Goal: Task Accomplishment & Management: Manage account settings

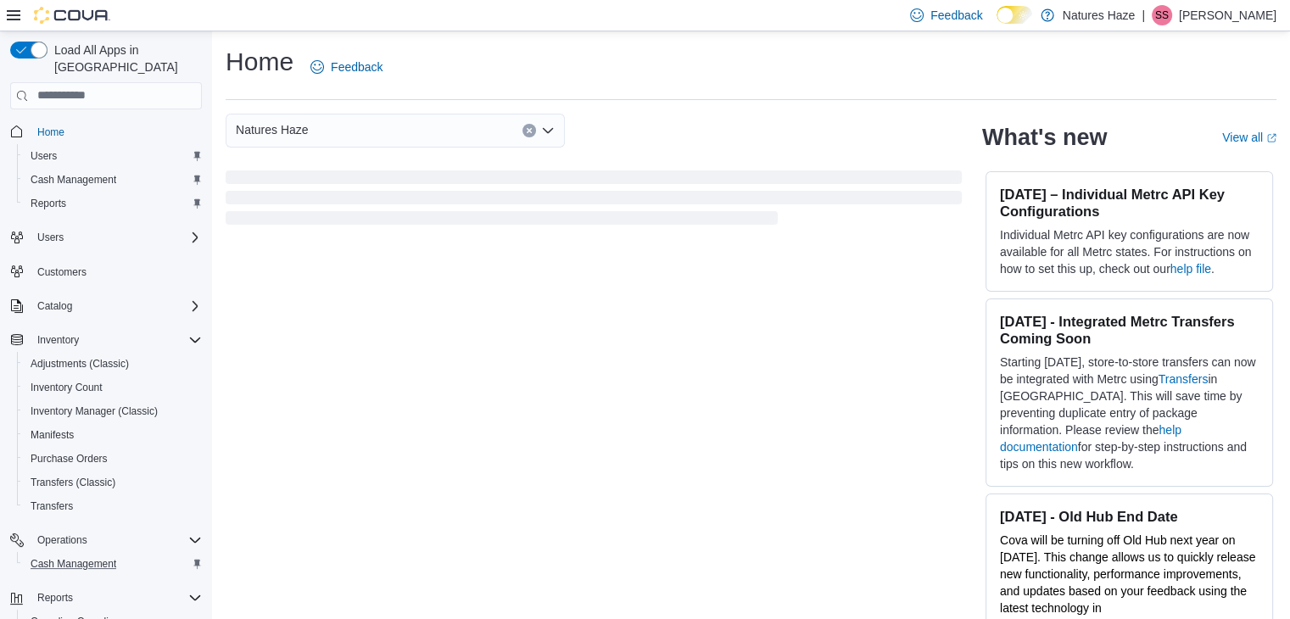
click at [139, 554] on div "Cash Management" at bounding box center [113, 564] width 178 height 20
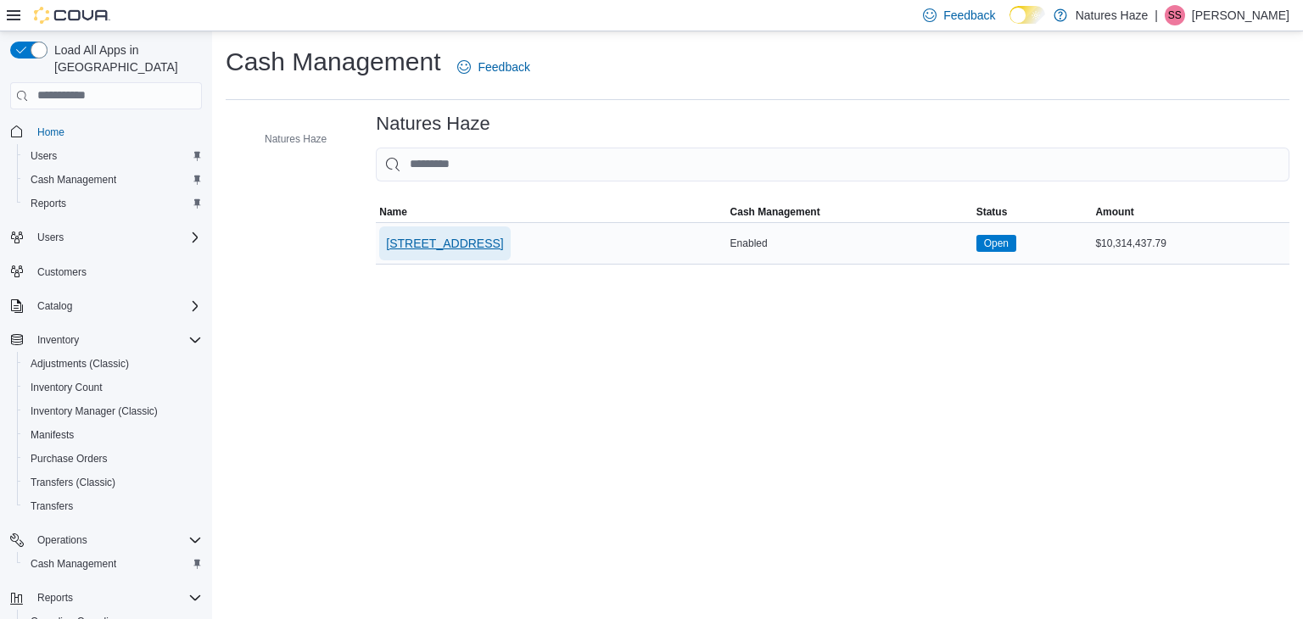
click at [472, 235] on span "[STREET_ADDRESS]" at bounding box center [444, 243] width 117 height 17
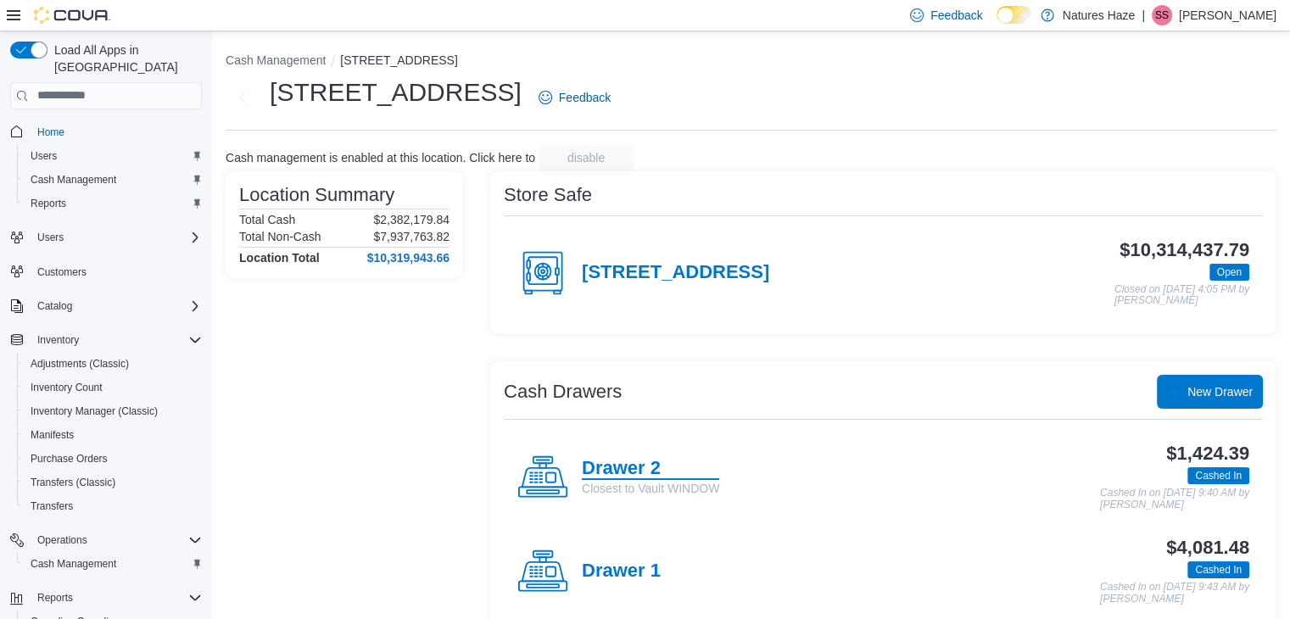
click at [648, 474] on h4 "Drawer 2" at bounding box center [650, 469] width 137 height 22
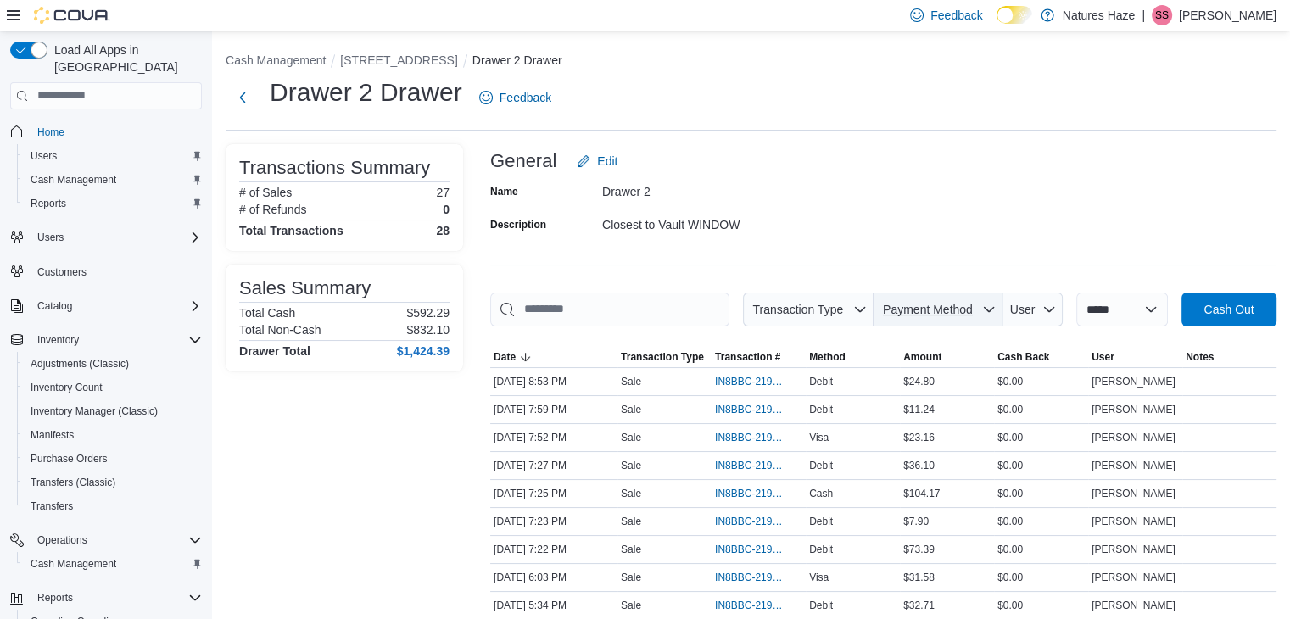
click at [938, 303] on span "Payment Method" at bounding box center [928, 310] width 90 height 14
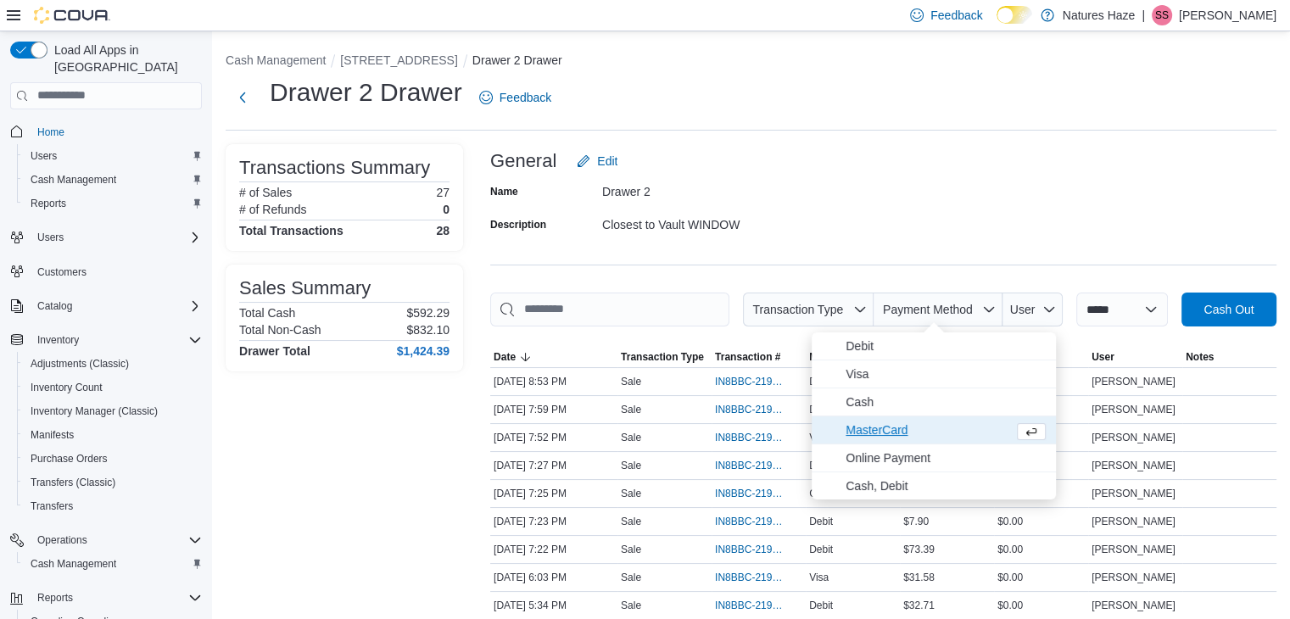
click at [943, 439] on span "MasterCard" at bounding box center [926, 430] width 161 height 20
type input "**********"
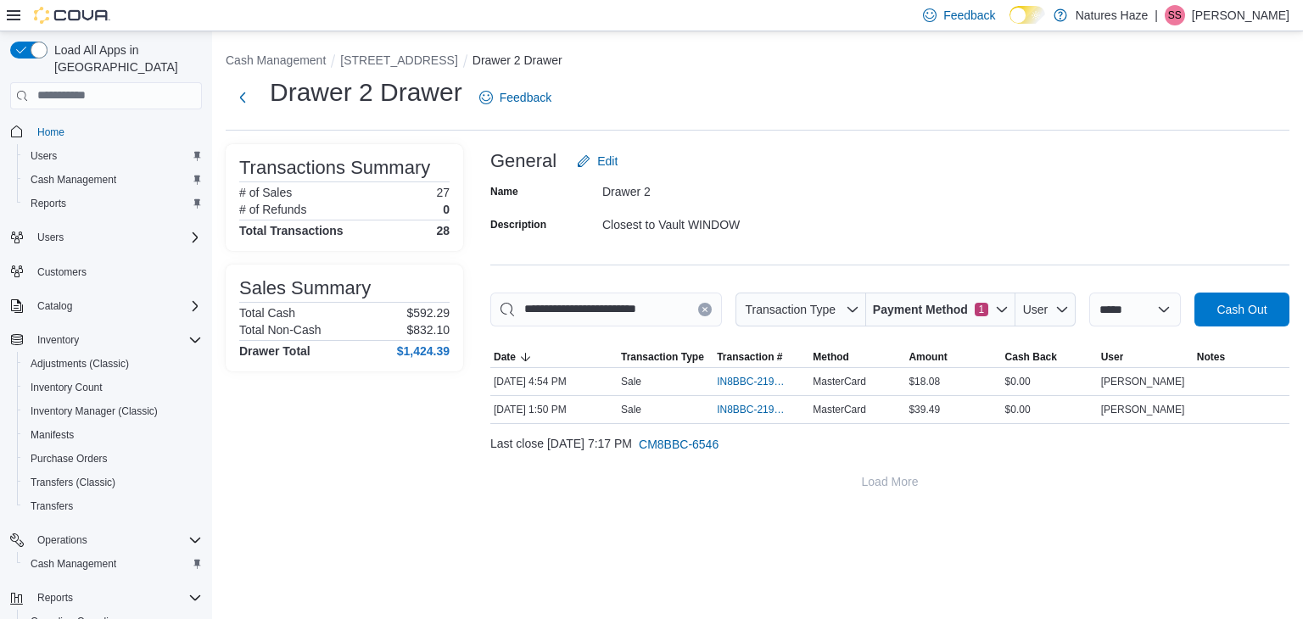
click at [899, 232] on div "Name Drawer 2 Description Closest to Vault WINDOW" at bounding box center [889, 207] width 799 height 59
click at [242, 98] on button "Next" at bounding box center [243, 97] width 34 height 34
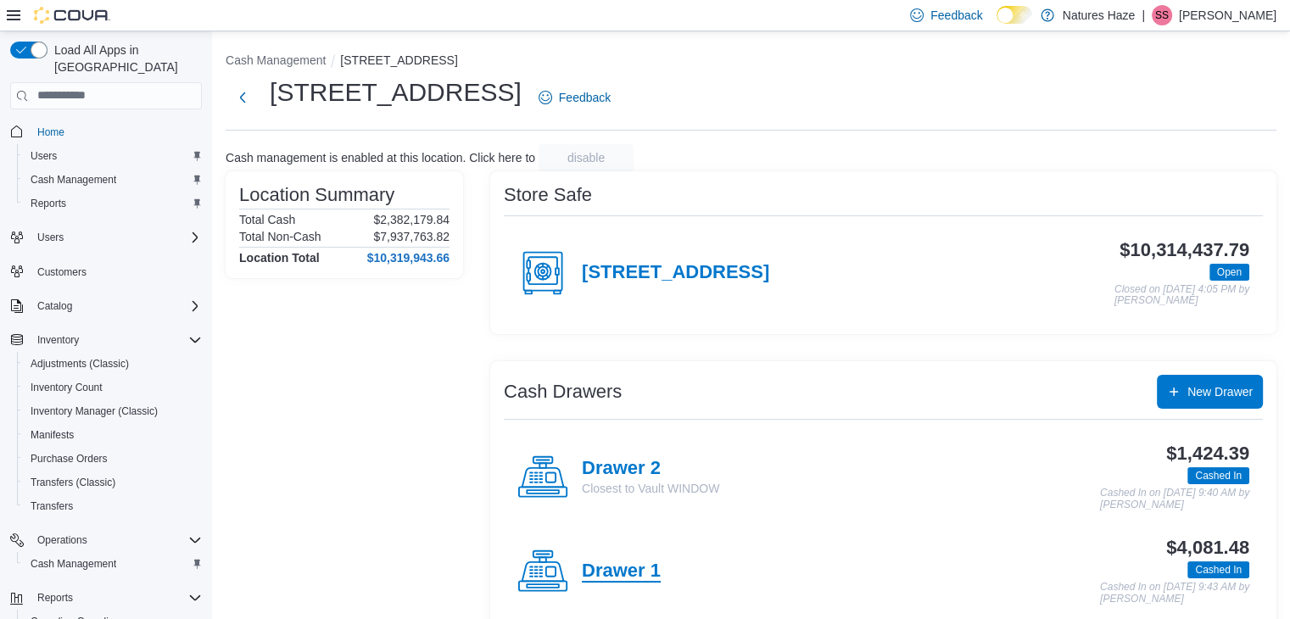
click at [617, 561] on h4 "Drawer 1" at bounding box center [621, 572] width 79 height 22
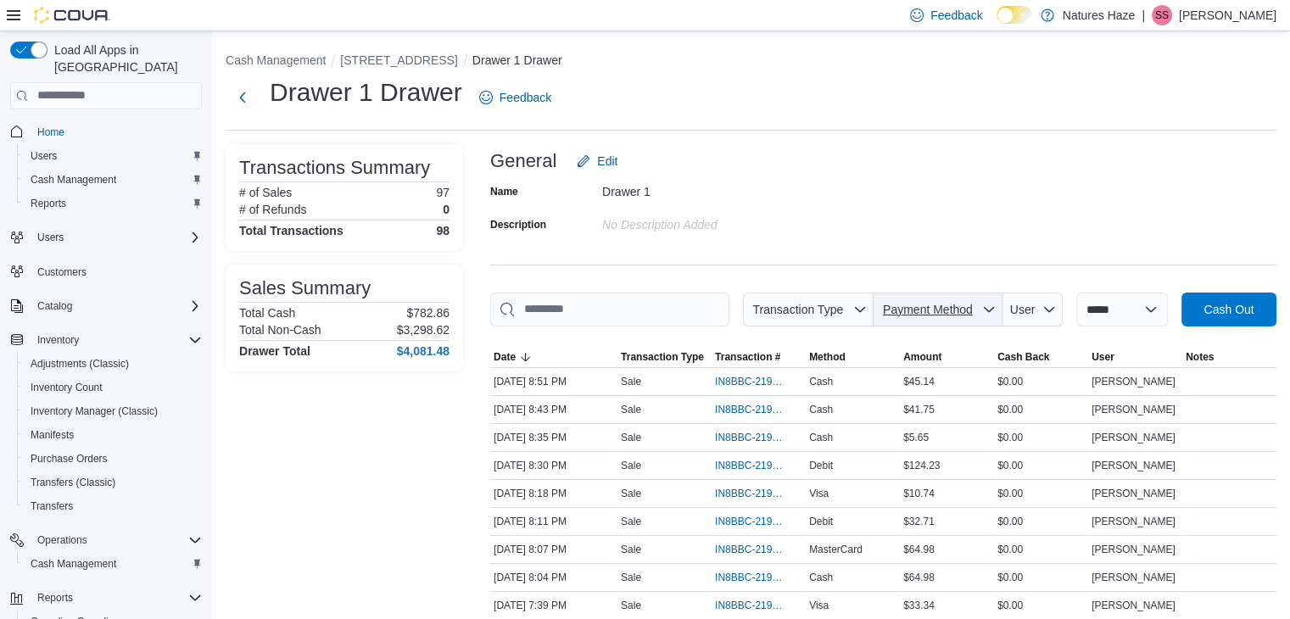
click at [937, 317] on span "Payment Method" at bounding box center [937, 310] width 115 height 34
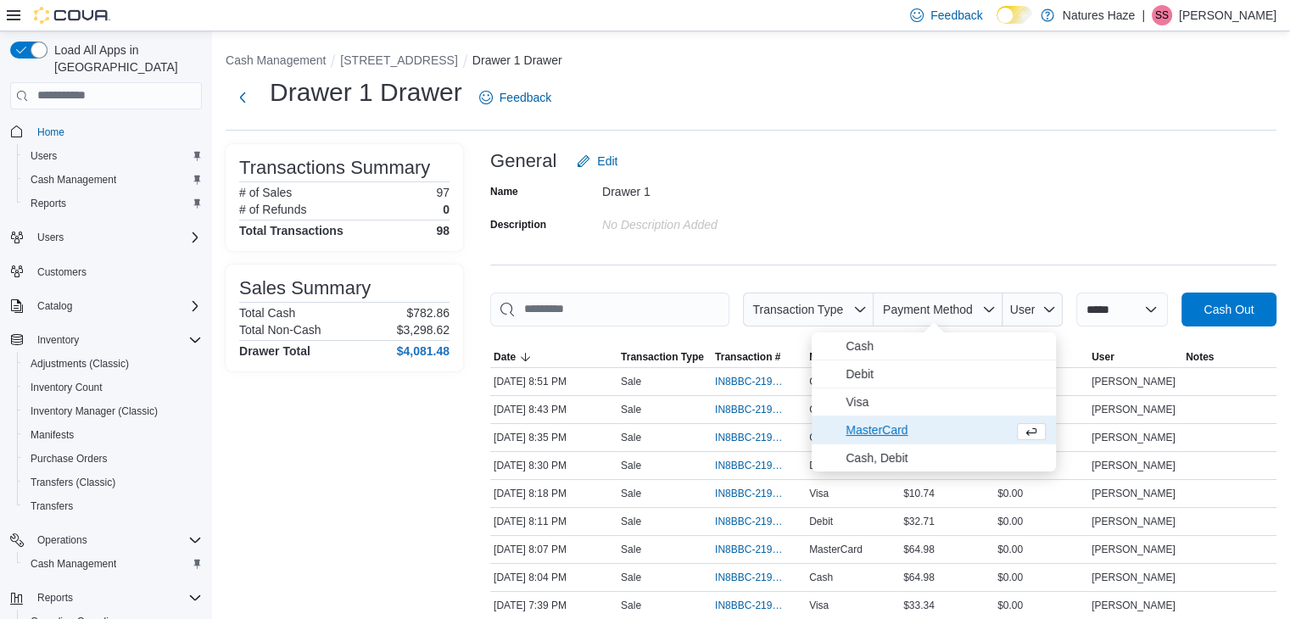
click at [927, 430] on span "MasterCard" at bounding box center [926, 430] width 161 height 20
type input "**********"
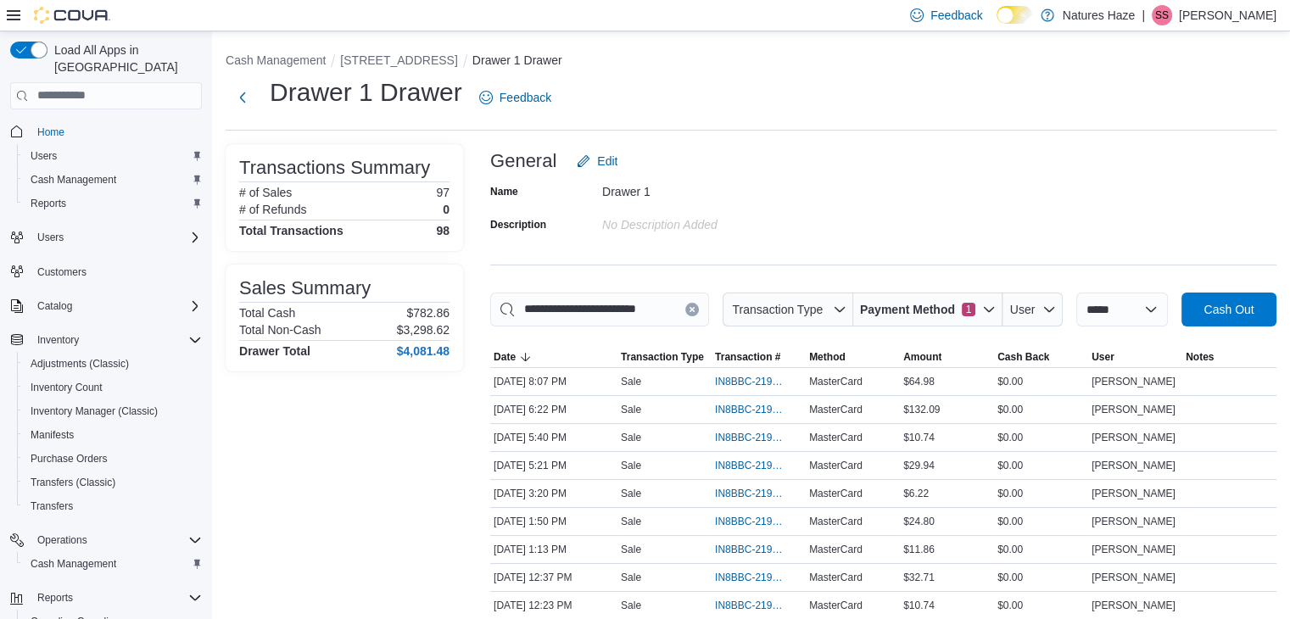
click at [950, 40] on div "**********" at bounding box center [751, 425] width 1078 height 789
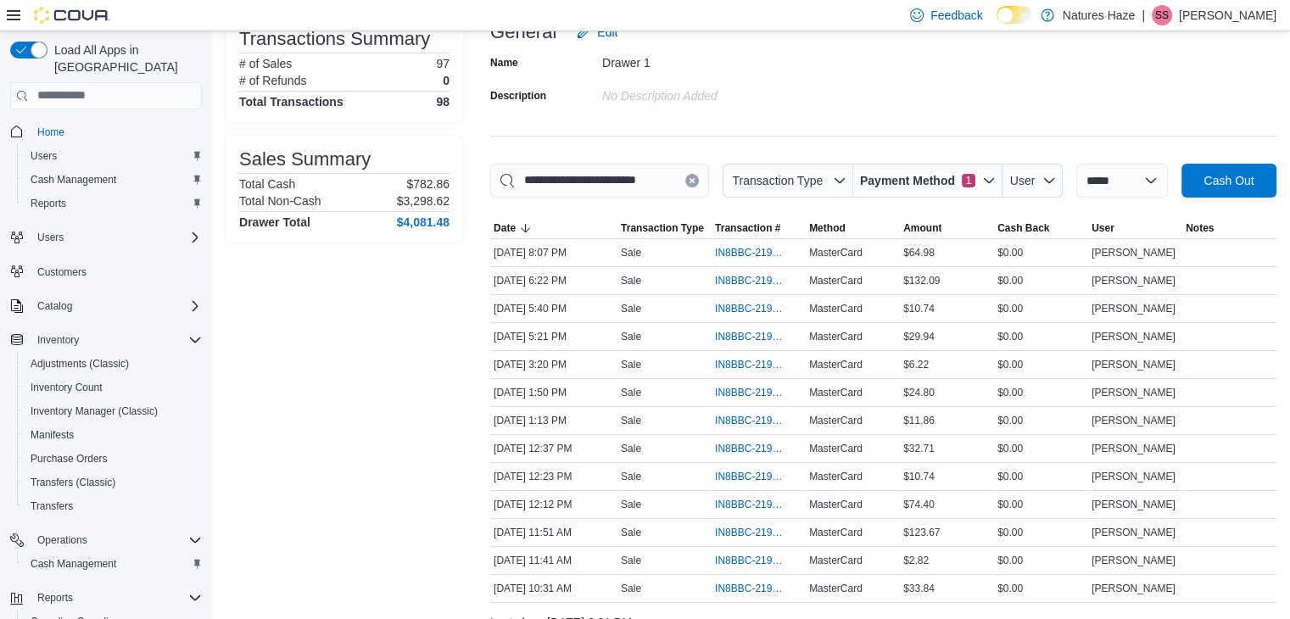
scroll to position [132, 0]
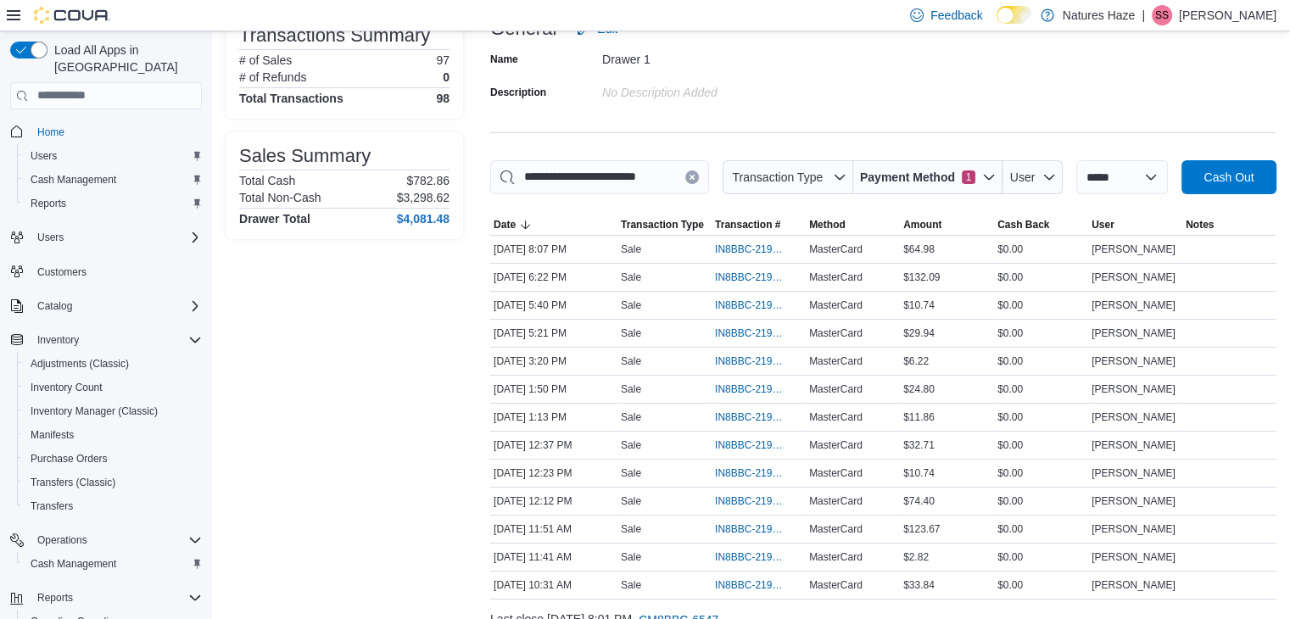
click at [692, 177] on button "Clear input" at bounding box center [692, 177] width 14 height 14
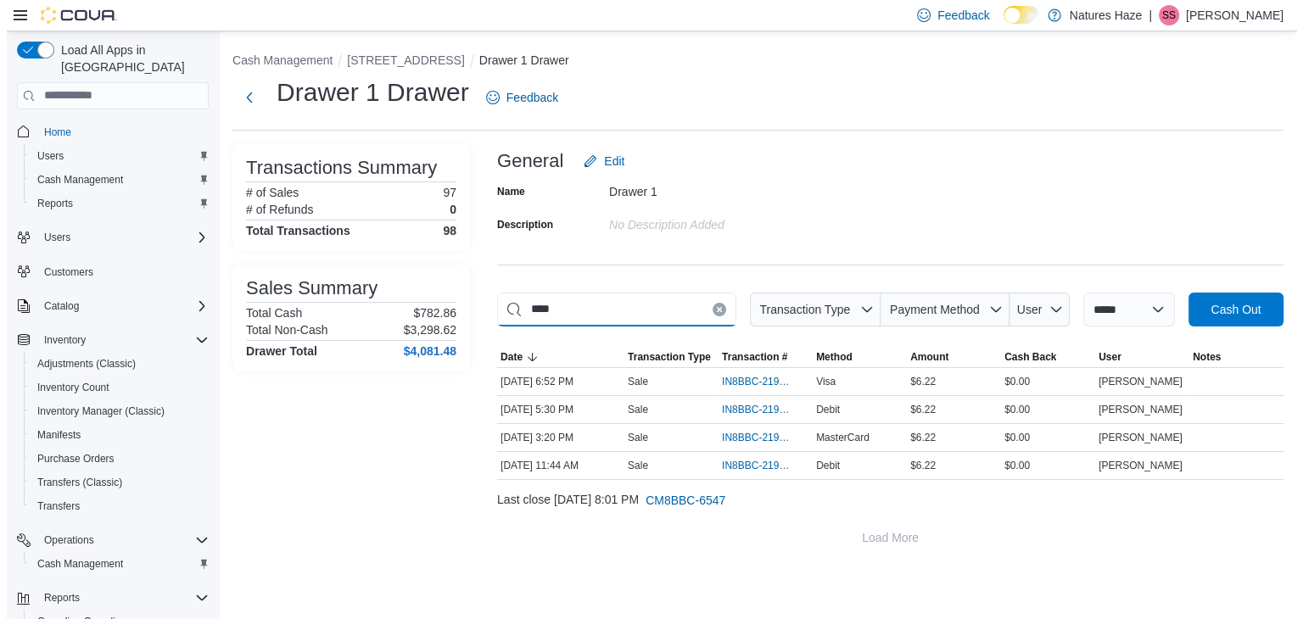
scroll to position [0, 0]
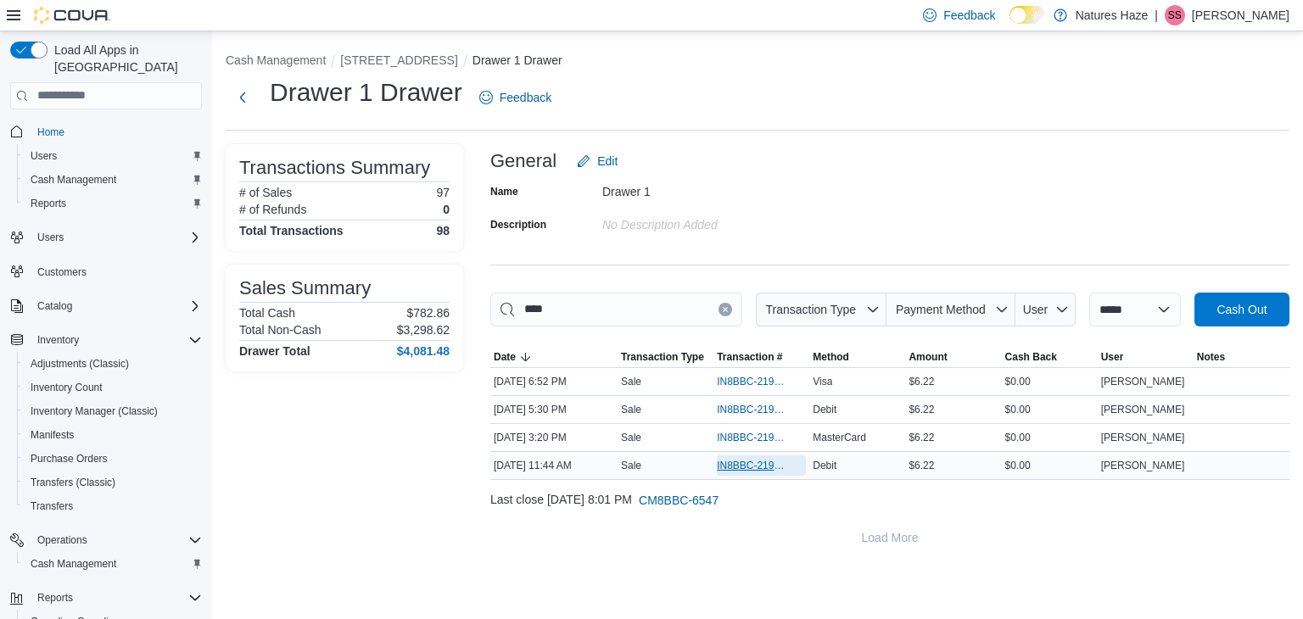
click at [743, 461] on span "IN8BBC-219013" at bounding box center [753, 466] width 72 height 14
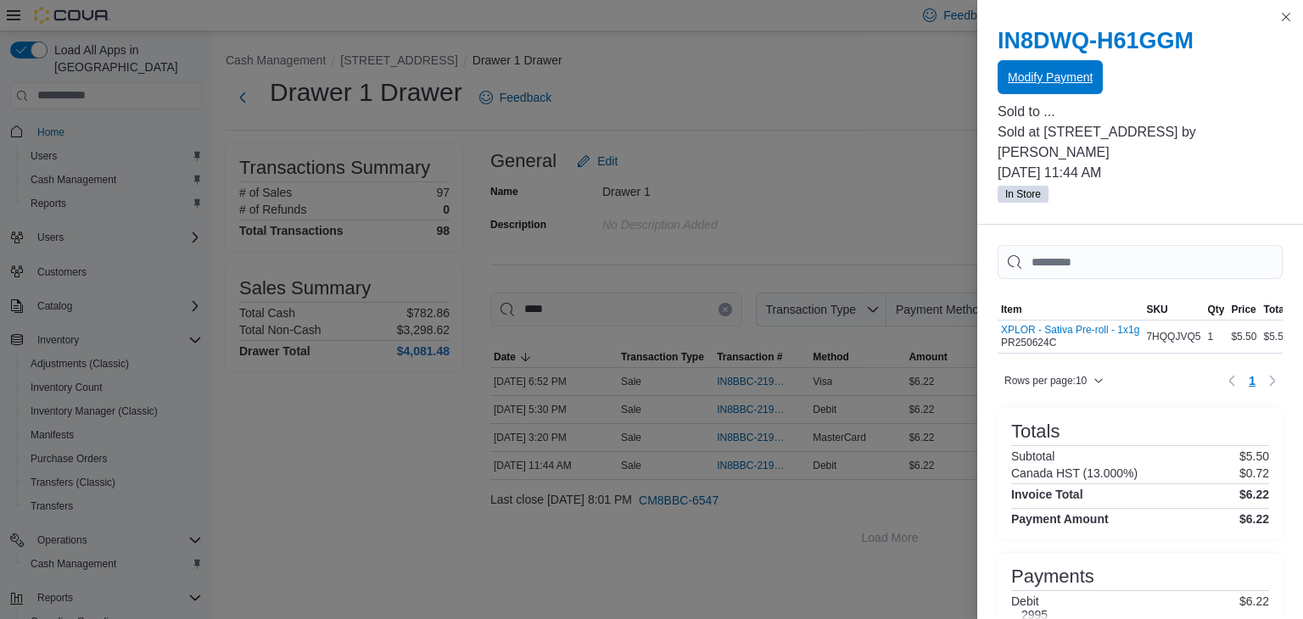
click at [1072, 87] on span "Modify Payment" at bounding box center [1050, 77] width 85 height 34
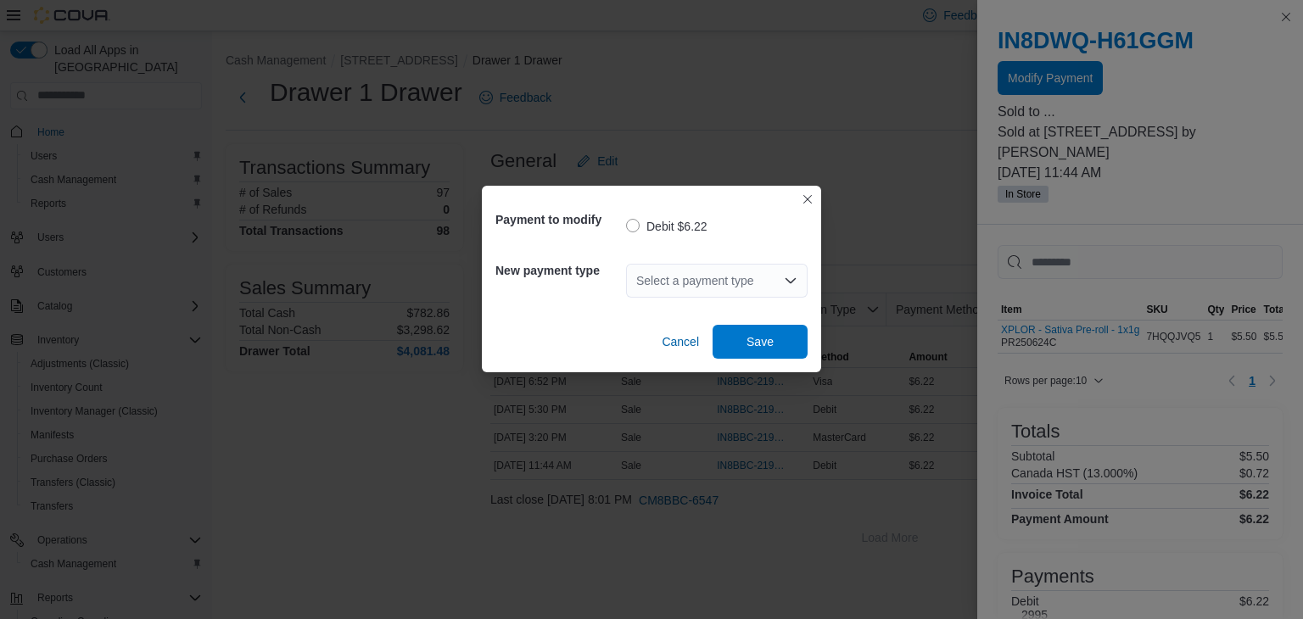
click at [796, 282] on icon "Open list of options" at bounding box center [791, 281] width 14 height 14
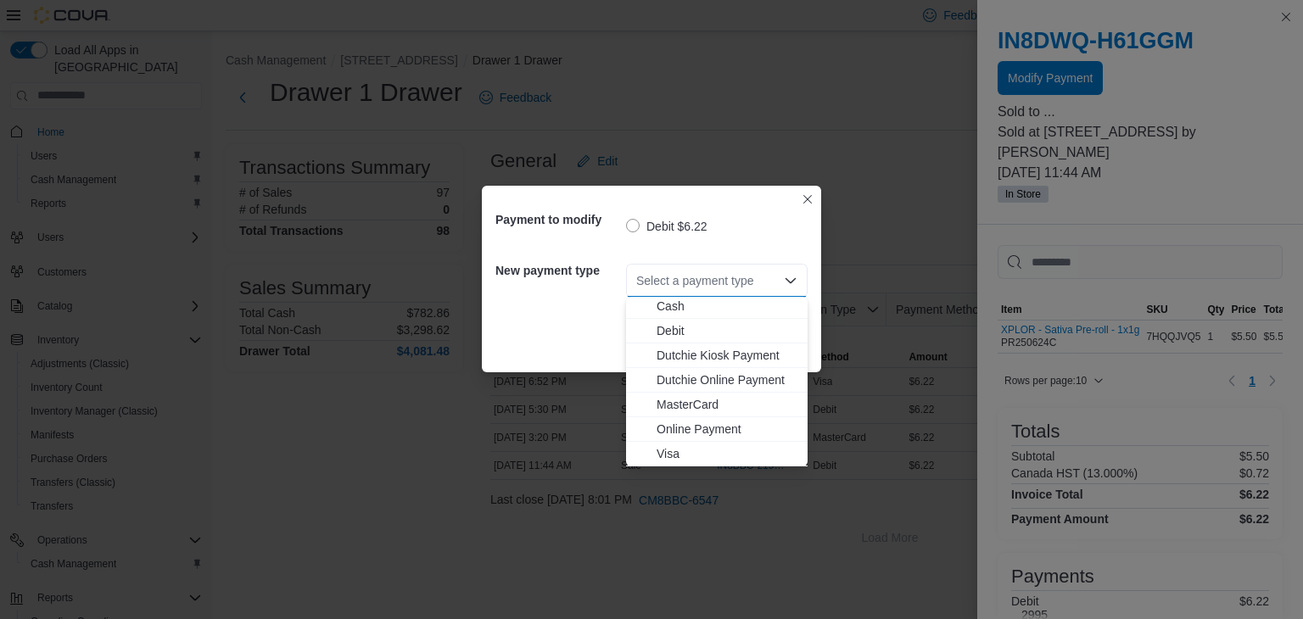
scroll to position [75, 0]
click at [726, 408] on span "MasterCard" at bounding box center [727, 405] width 141 height 17
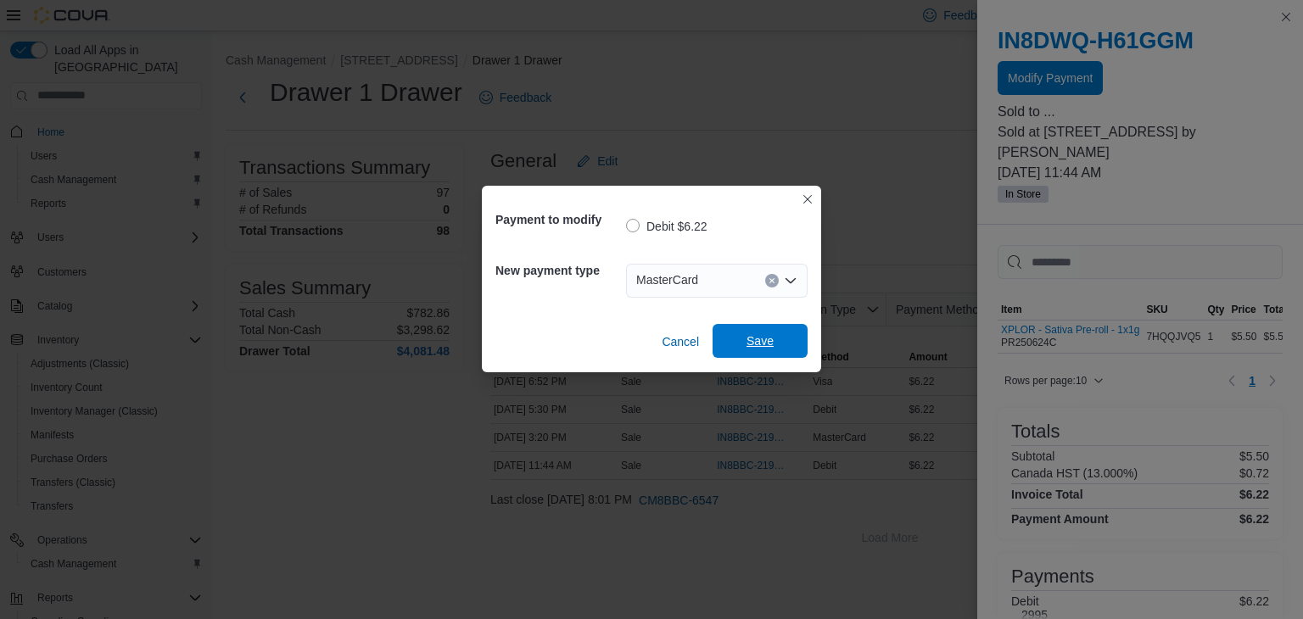
click at [781, 347] on span "Save" at bounding box center [760, 341] width 75 height 34
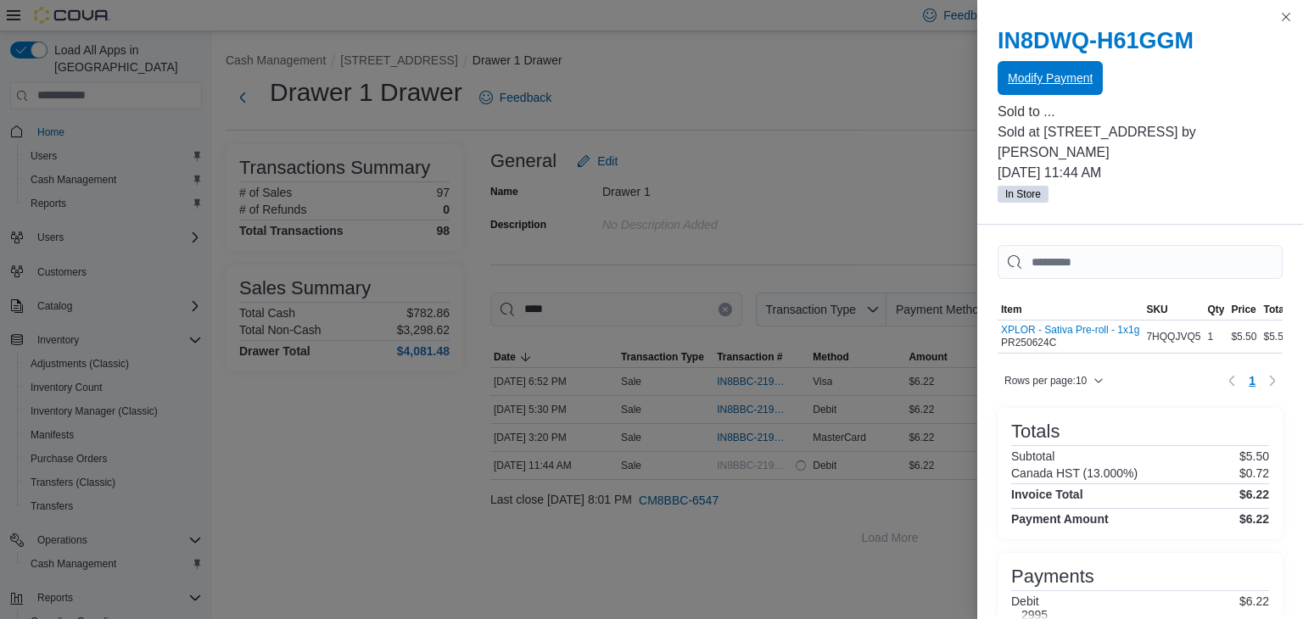
scroll to position [0, 0]
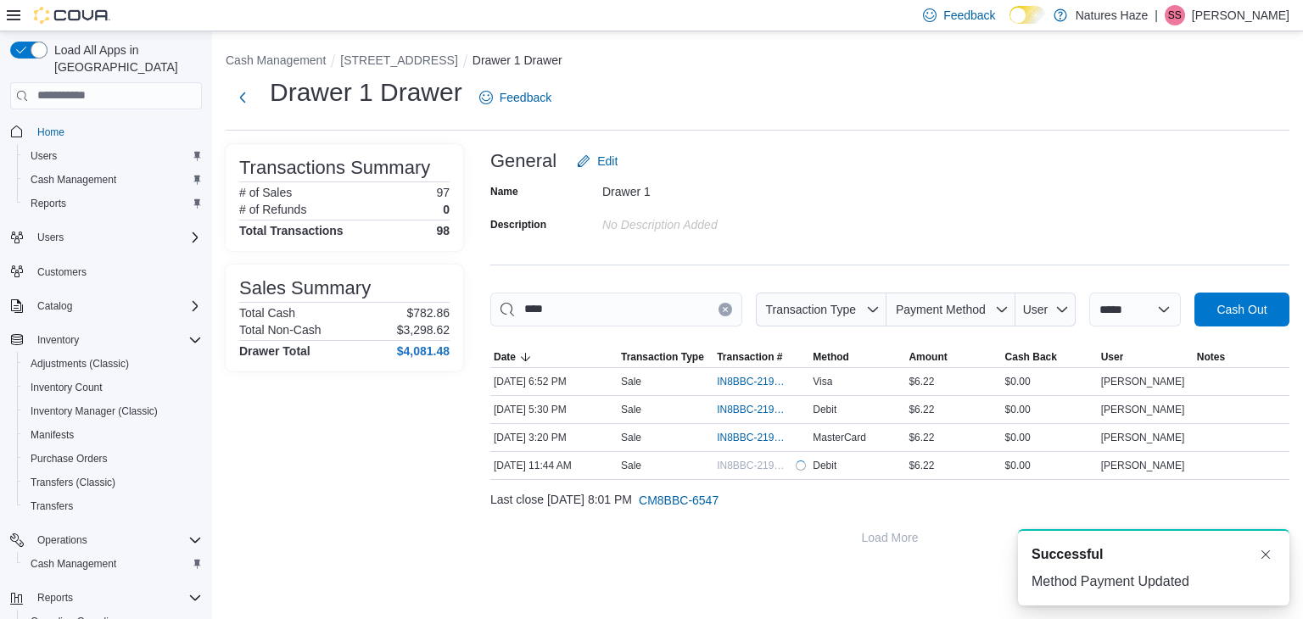
drag, startPoint x: 719, startPoint y: 214, endPoint x: 642, endPoint y: 316, distance: 128.4
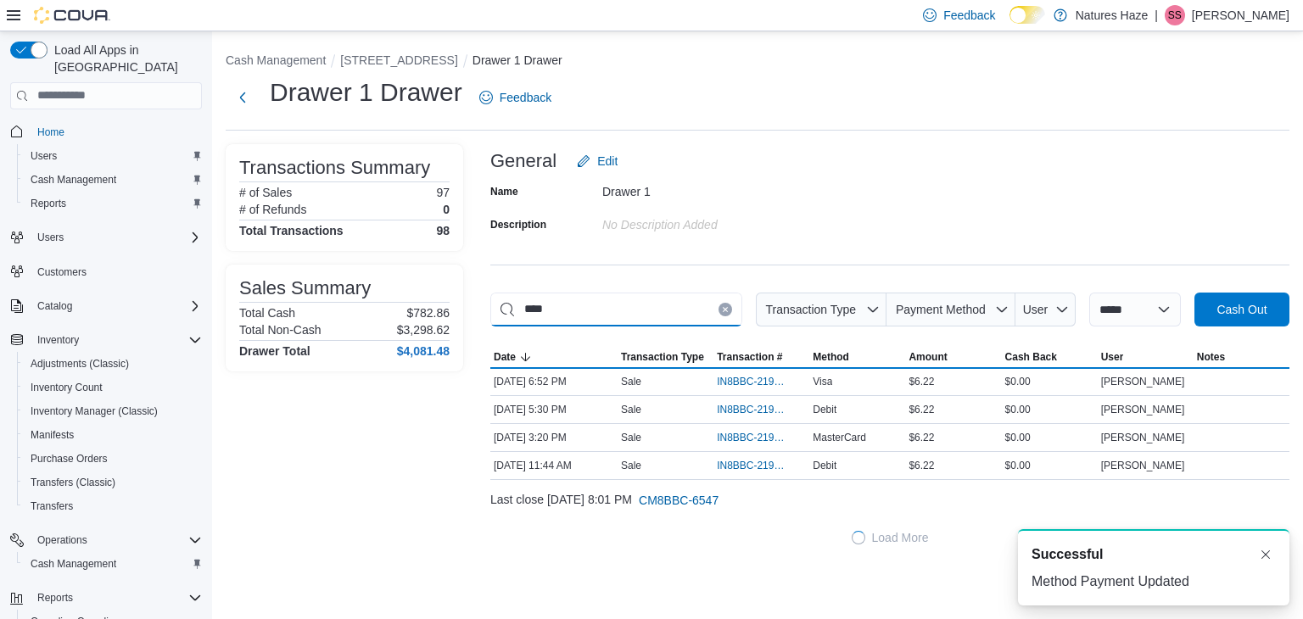
click at [642, 316] on input "****" at bounding box center [616, 310] width 252 height 34
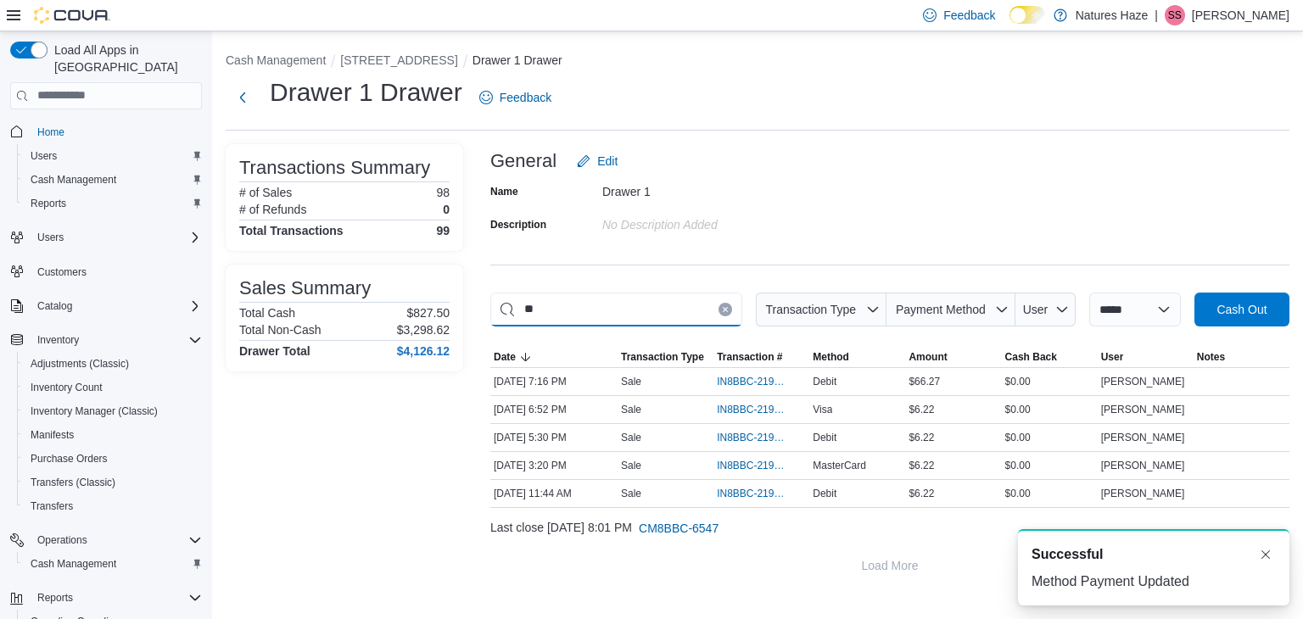
type input "*"
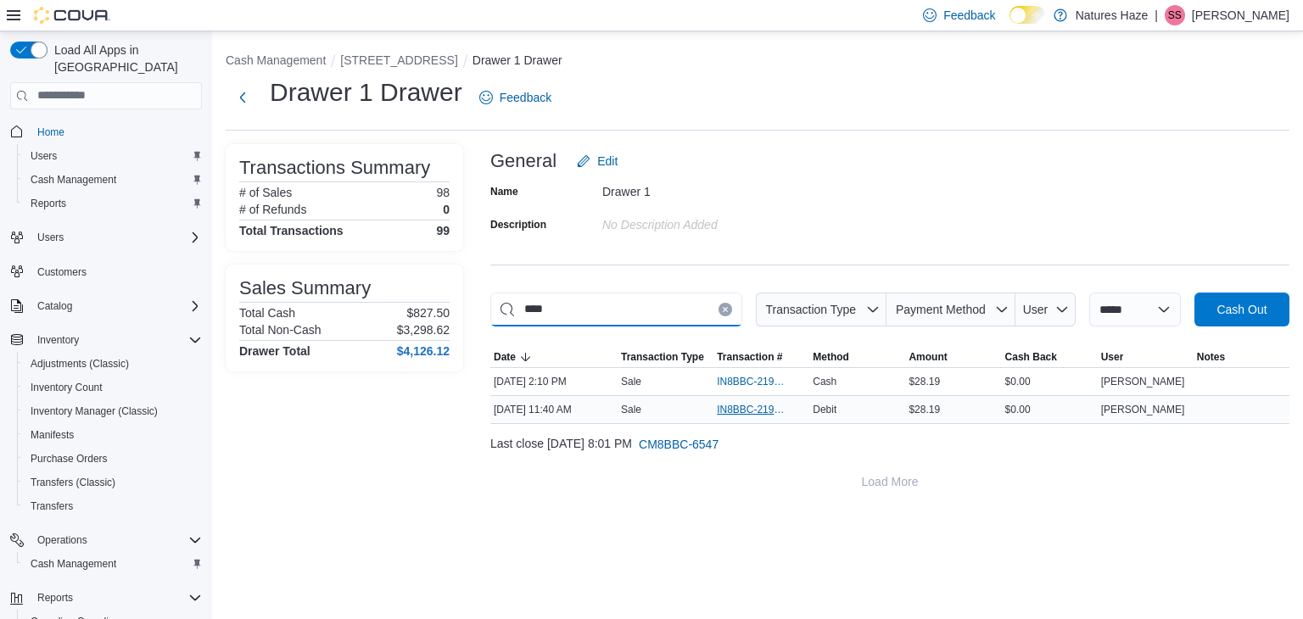
type input "****"
click at [743, 415] on span "IN8BBC-219011" at bounding box center [753, 410] width 72 height 14
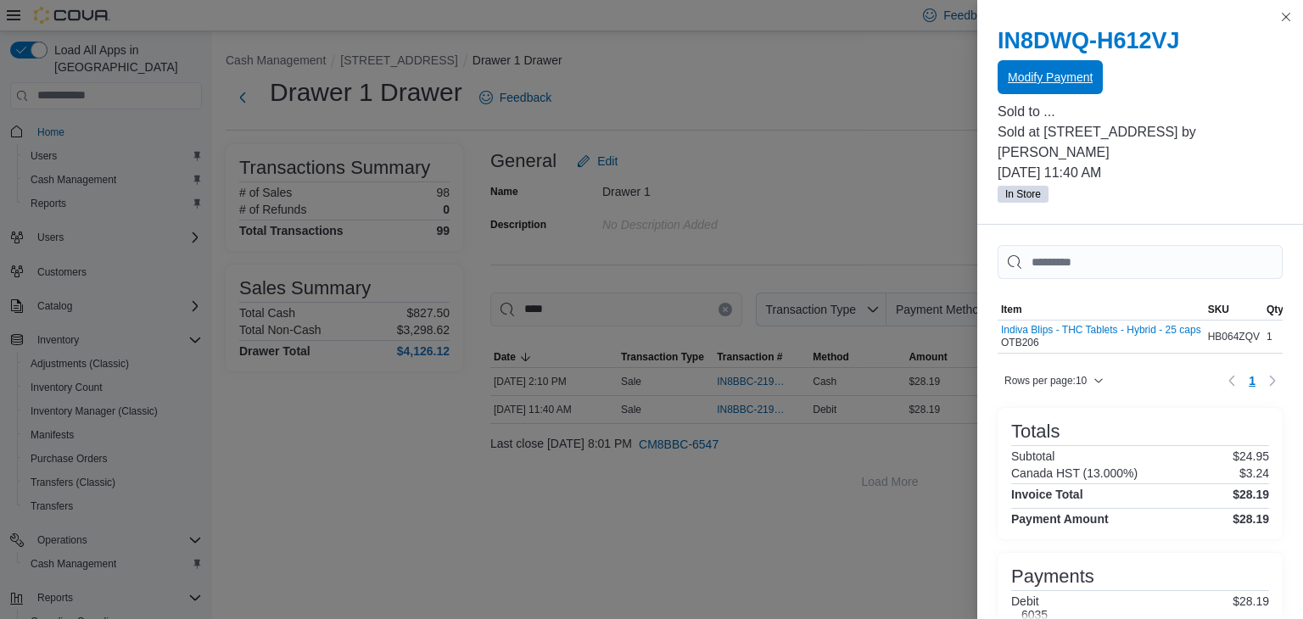
click at [1020, 75] on span "Modify Payment" at bounding box center [1050, 77] width 85 height 17
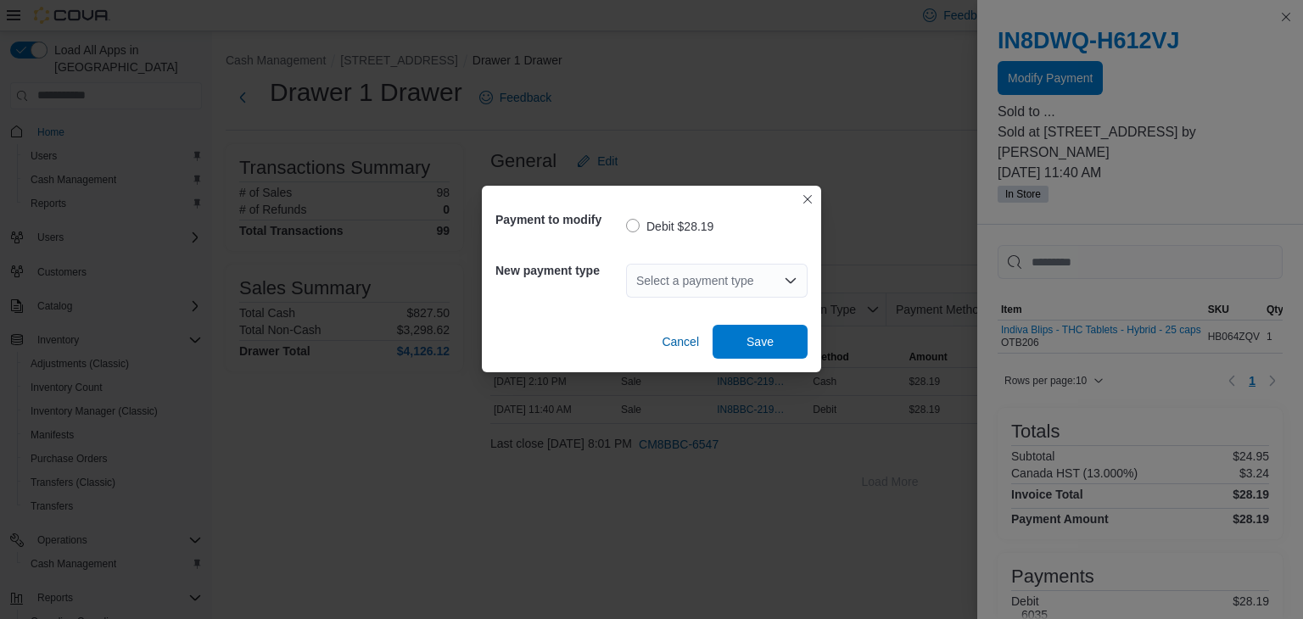
click at [782, 274] on div "Select a payment type" at bounding box center [717, 281] width 182 height 34
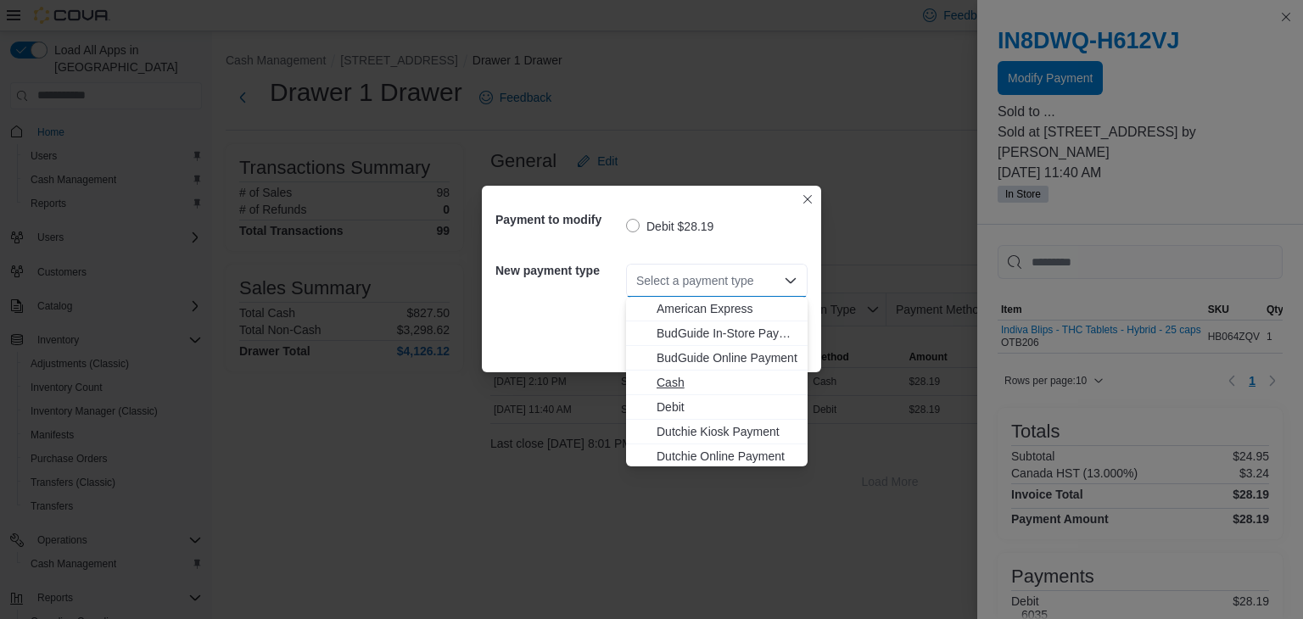
drag, startPoint x: 786, startPoint y: 285, endPoint x: 751, endPoint y: 394, distance: 114.3
click at [751, 394] on body "**********" at bounding box center [651, 309] width 1303 height 619
click at [729, 409] on span "MasterCard" at bounding box center [727, 404] width 141 height 17
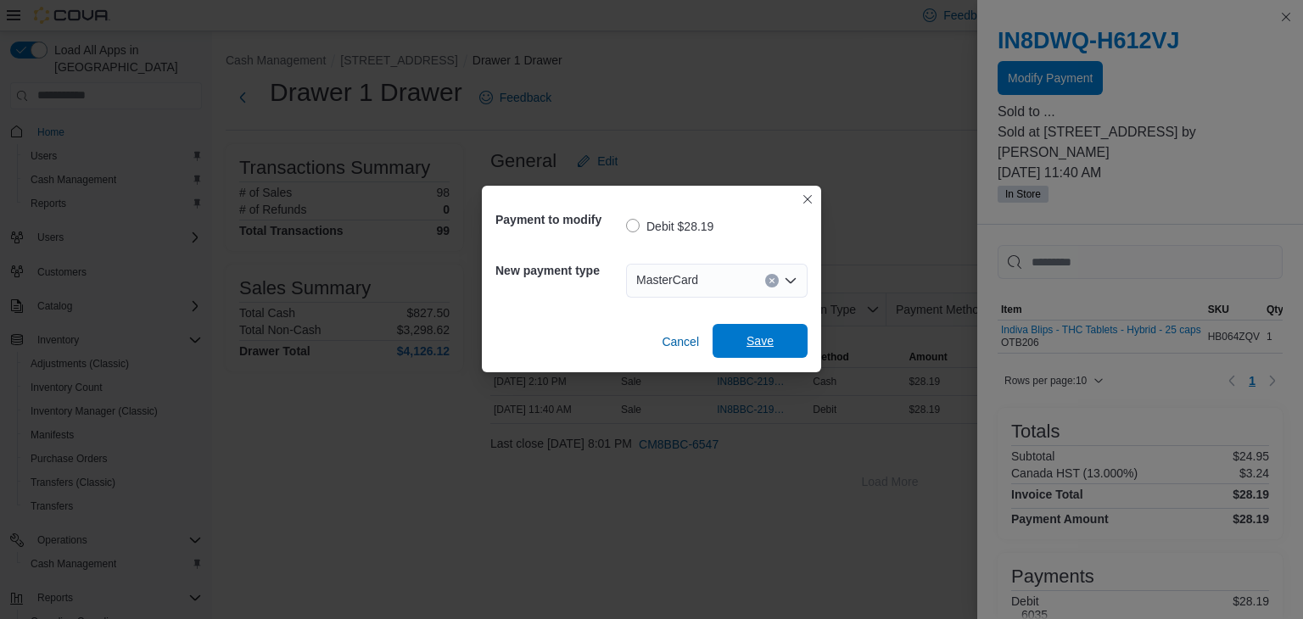
click at [756, 350] on span "Save" at bounding box center [760, 341] width 75 height 34
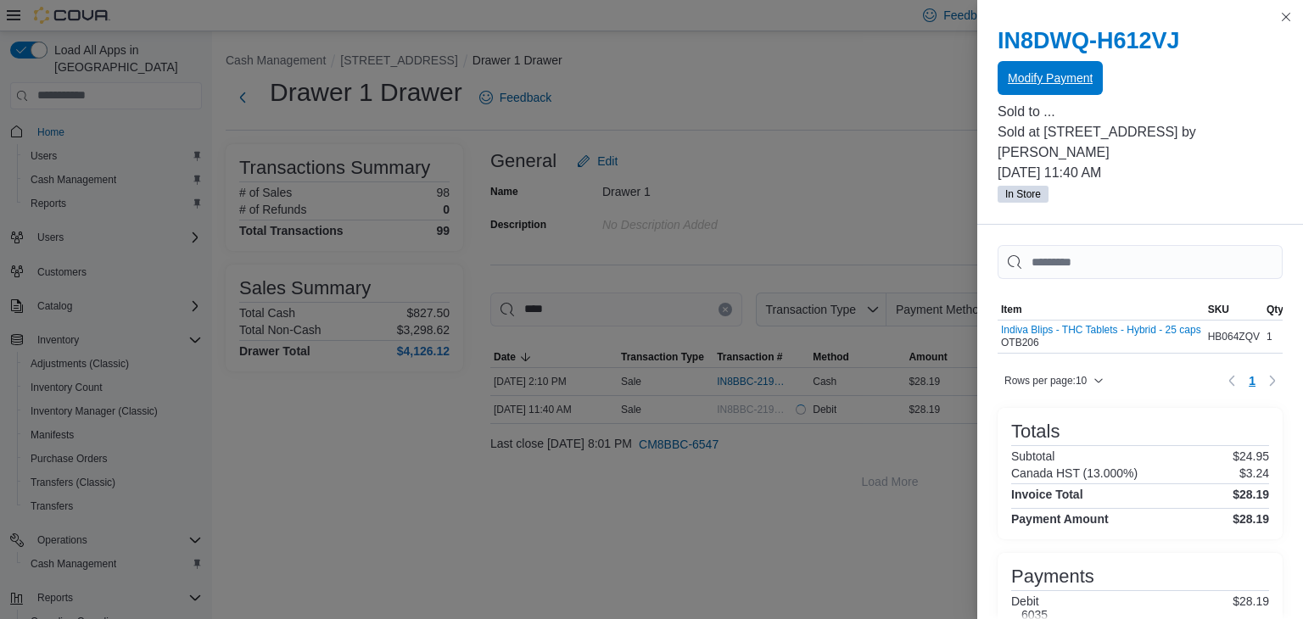
scroll to position [0, 0]
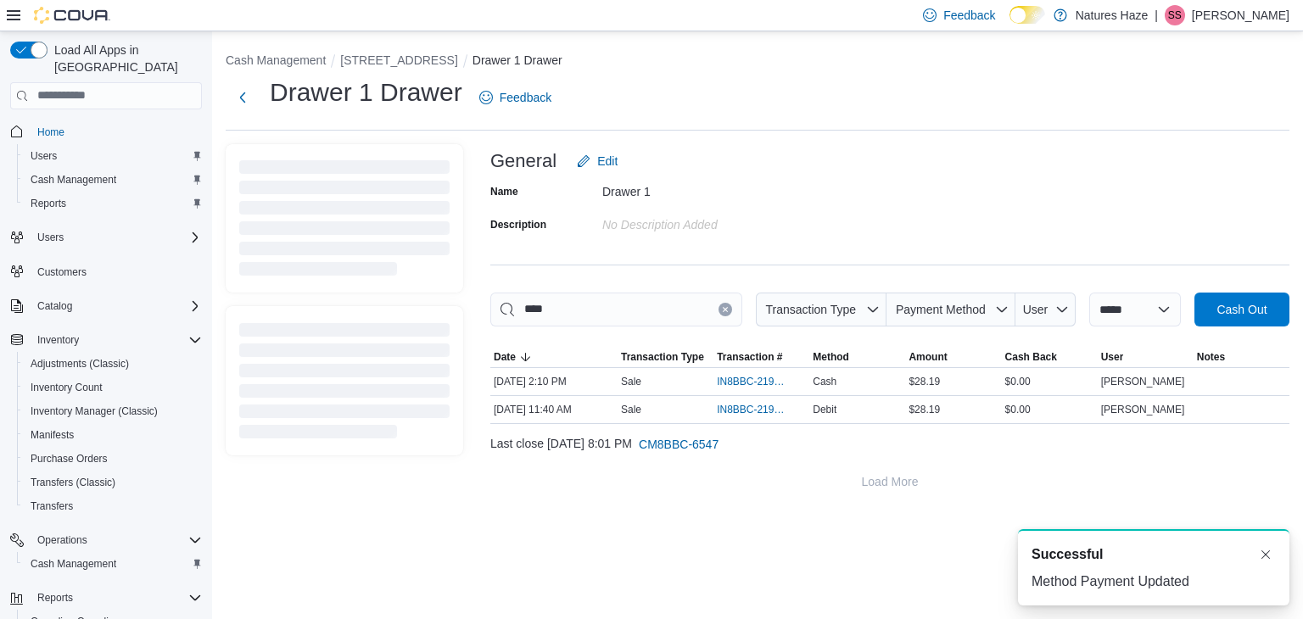
click at [718, 306] on button "Clear input" at bounding box center [725, 310] width 14 height 14
click at [712, 306] on input "This is a search bar. As you type, the results lower in the page will automatic…" at bounding box center [616, 310] width 252 height 34
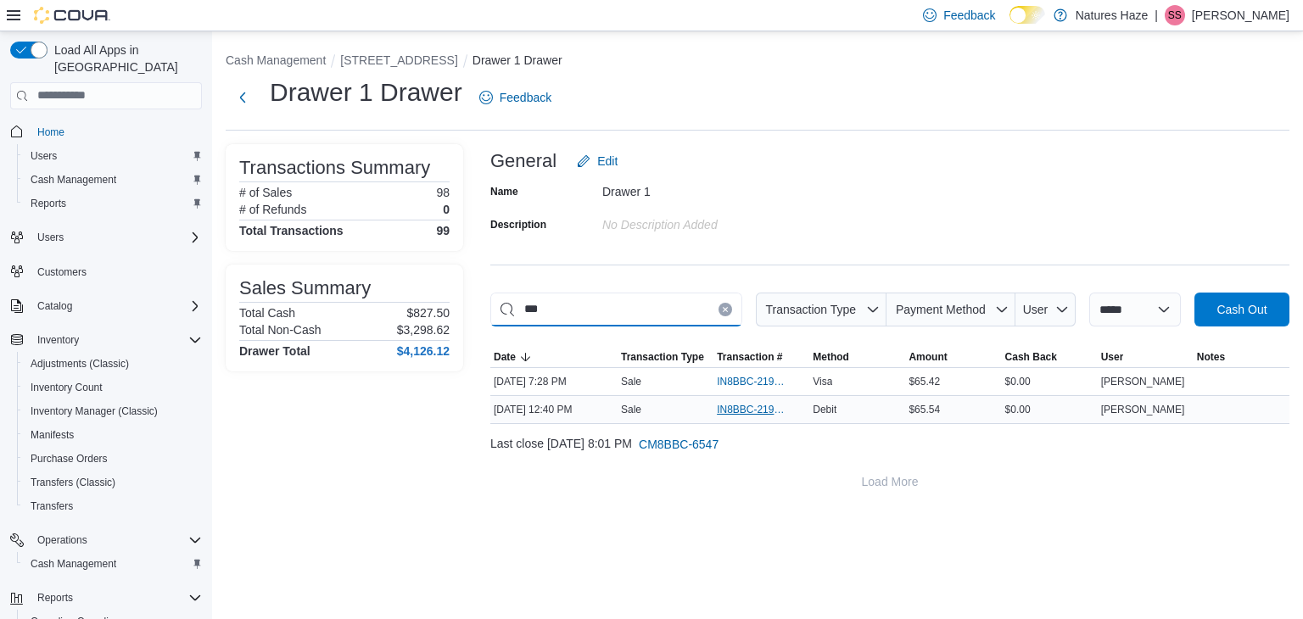
type input "***"
click at [740, 405] on span "IN8BBC-219025" at bounding box center [753, 410] width 72 height 14
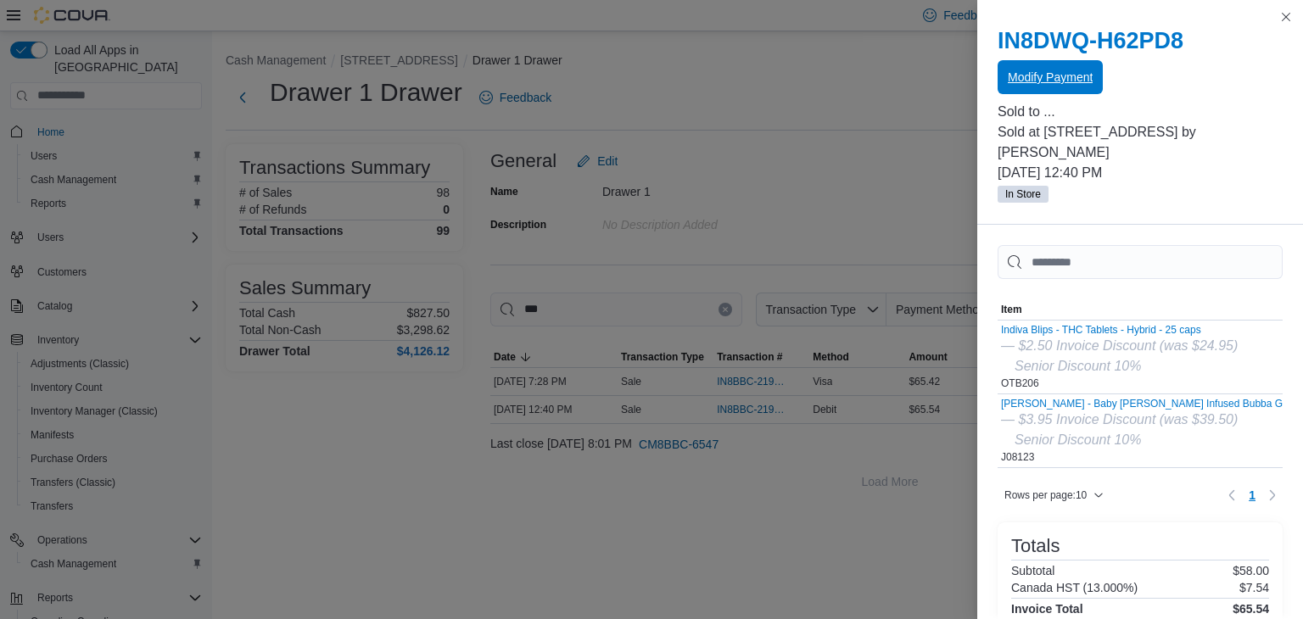
click at [1046, 92] on span "Modify Payment" at bounding box center [1050, 77] width 85 height 34
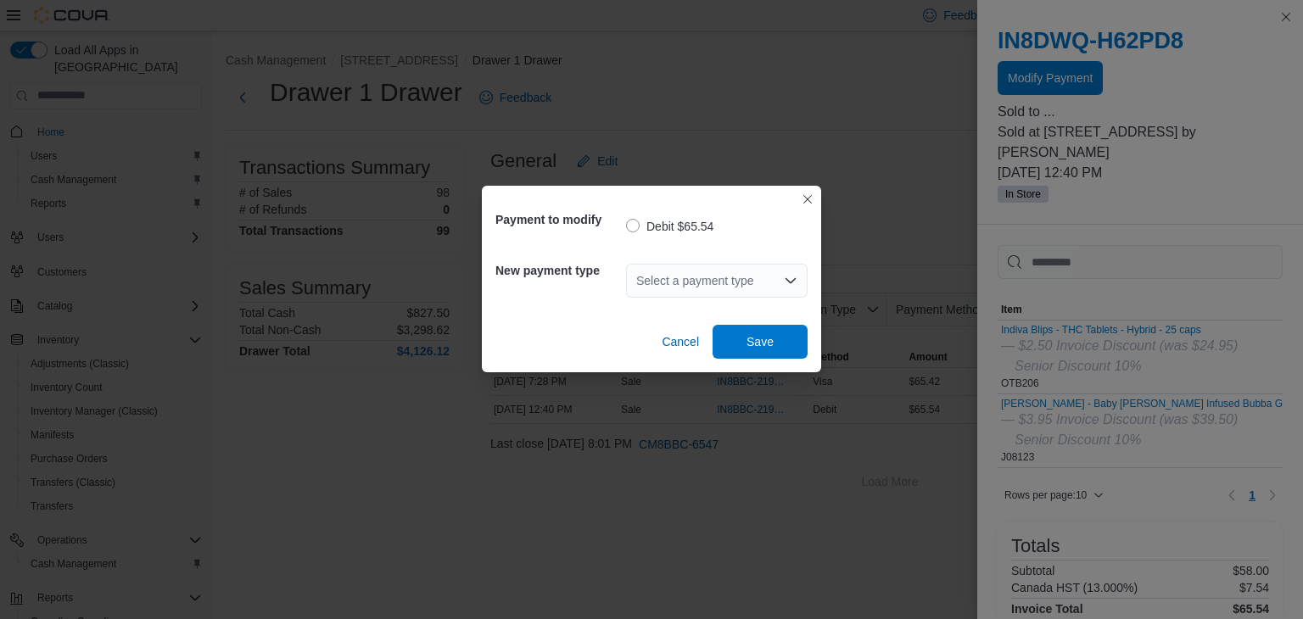
click at [787, 291] on div "Select a payment type" at bounding box center [717, 281] width 182 height 34
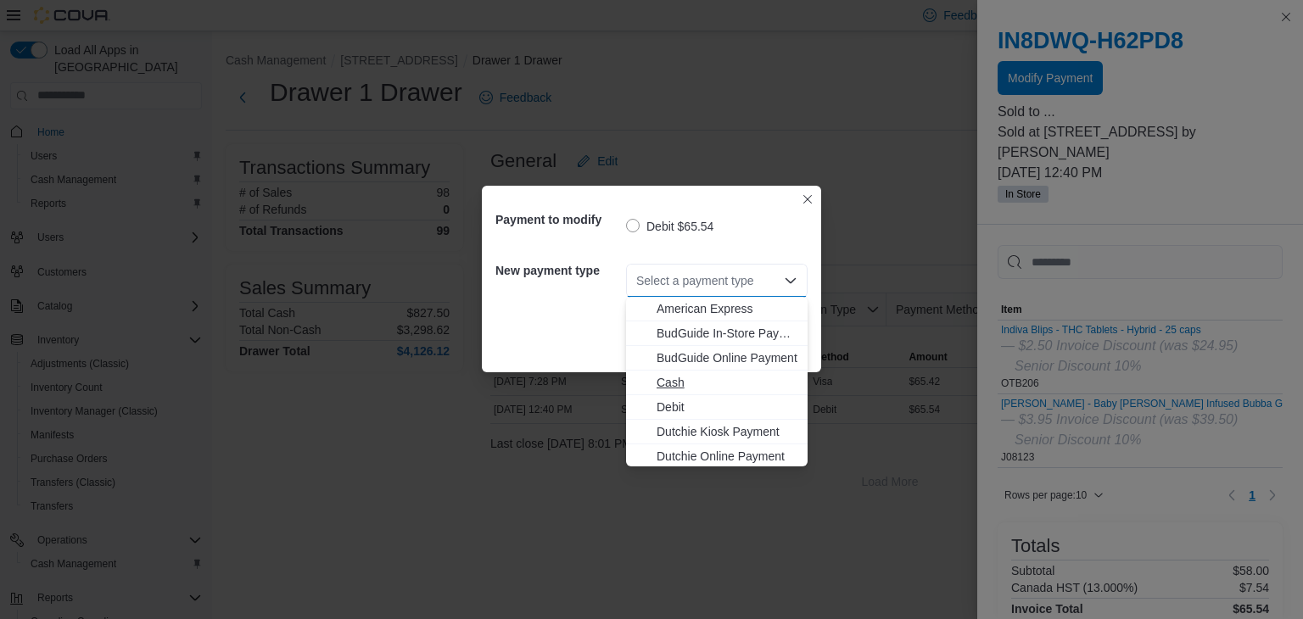
scroll to position [76, 0]
click at [744, 397] on span "MasterCard" at bounding box center [727, 404] width 141 height 17
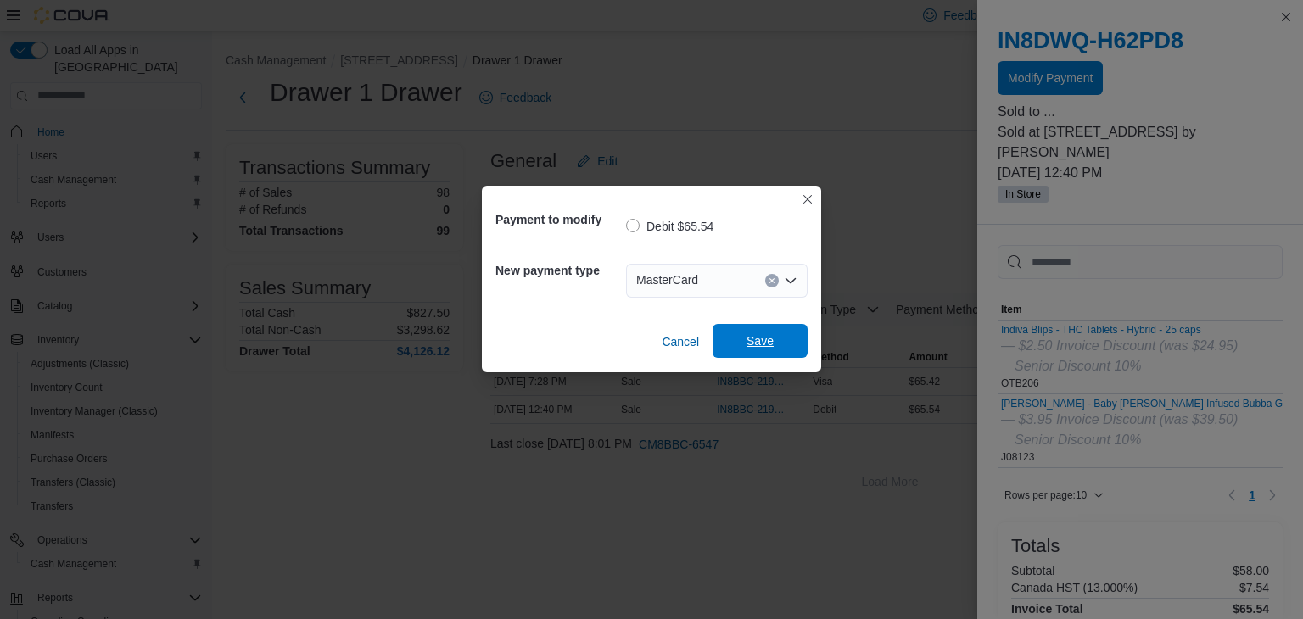
click at [767, 347] on span "Save" at bounding box center [759, 340] width 27 height 17
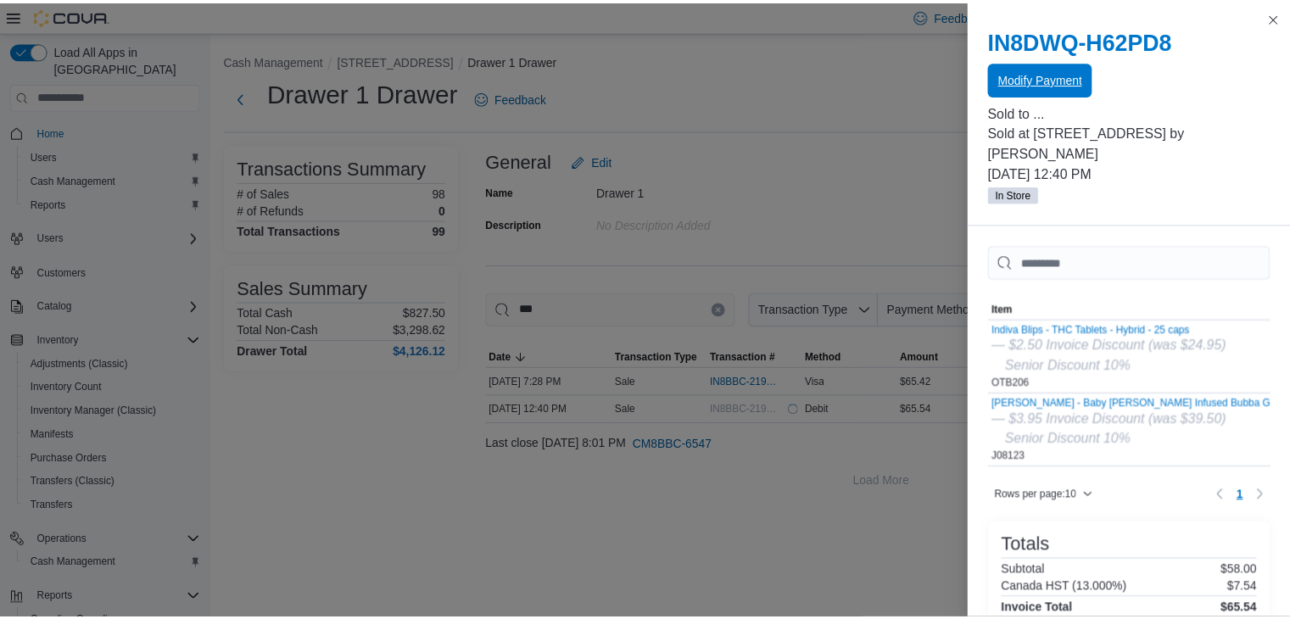
scroll to position [0, 0]
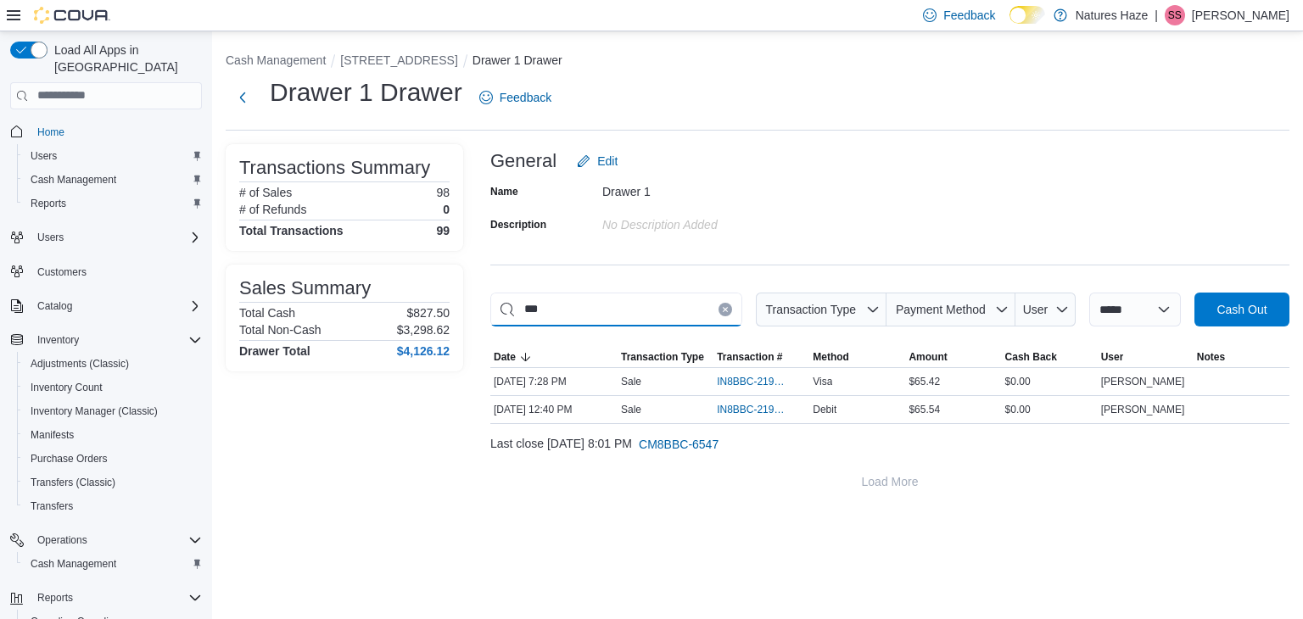
click at [700, 307] on input "***" at bounding box center [616, 310] width 252 height 34
click at [718, 310] on button "Clear input" at bounding box center [725, 310] width 14 height 14
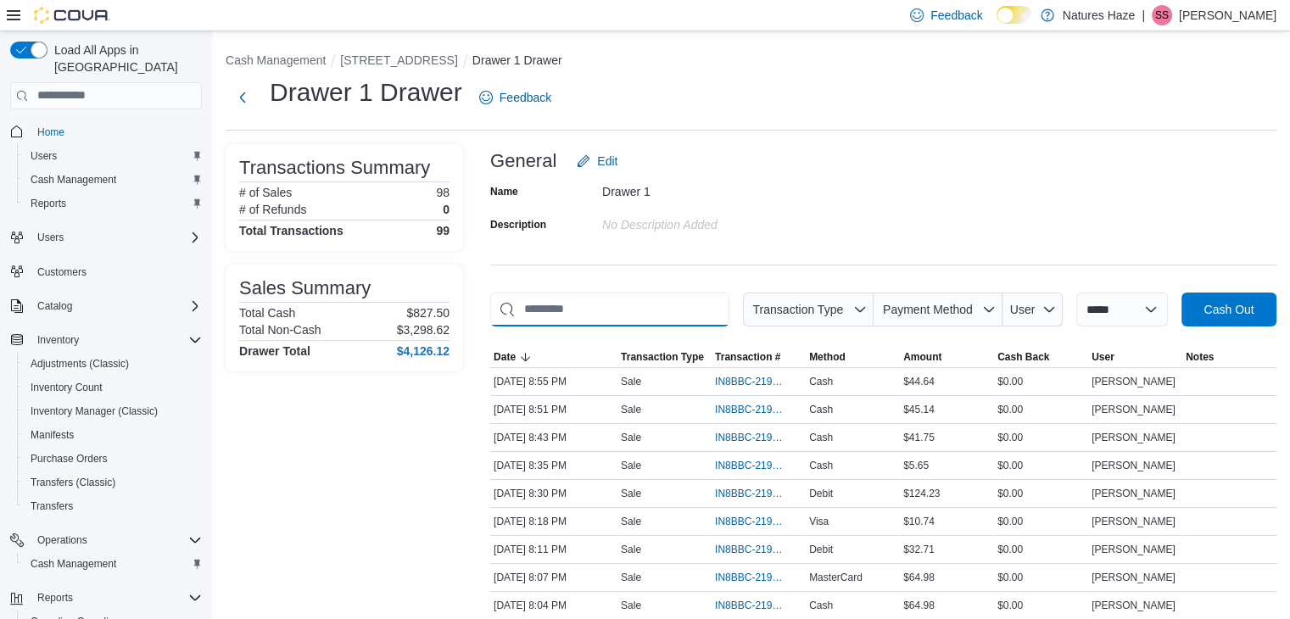
click at [712, 309] on input "This is a search bar. As you type, the results lower in the page will automatic…" at bounding box center [609, 310] width 239 height 34
click at [952, 310] on span "Payment Method" at bounding box center [928, 310] width 90 height 14
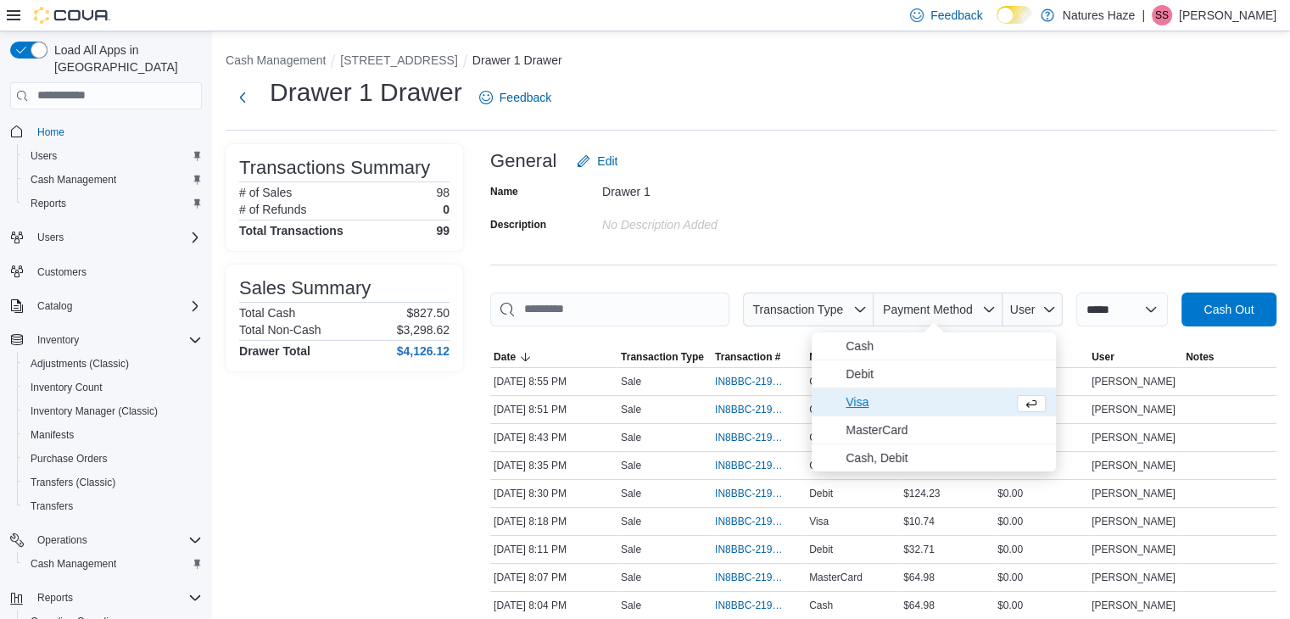
click at [916, 405] on span "Visa" at bounding box center [926, 402] width 161 height 20
type input "**********"
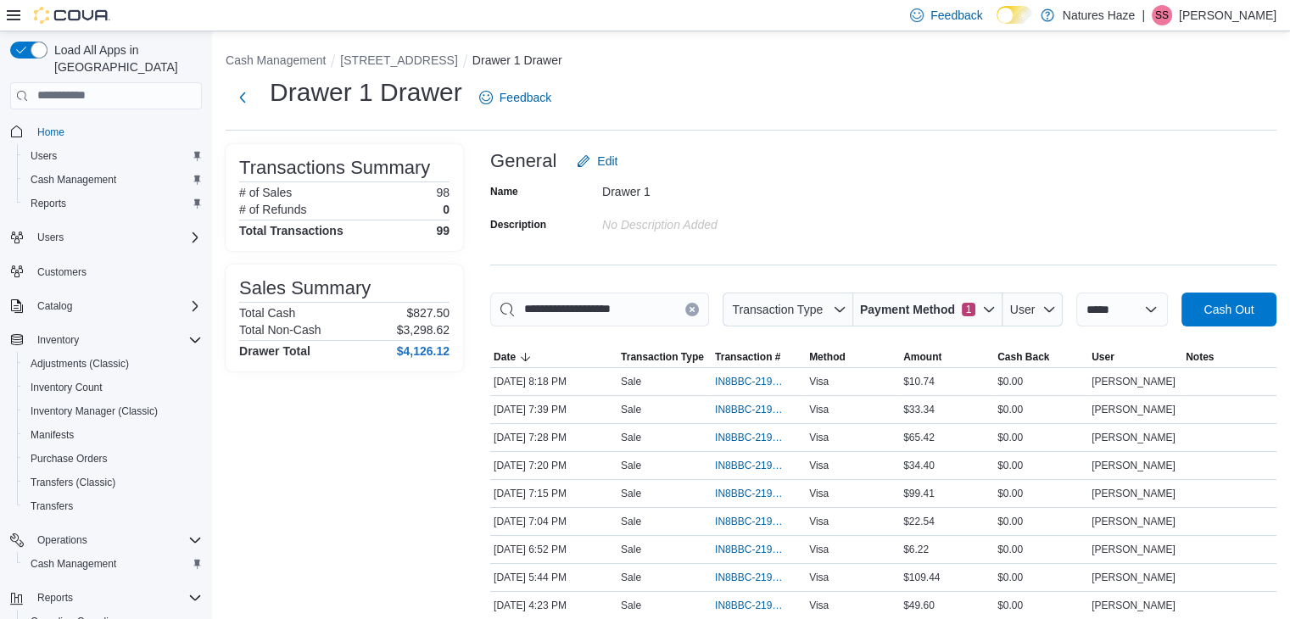
click at [919, 191] on div "Name Drawer 1 Description No Description added" at bounding box center [883, 207] width 786 height 59
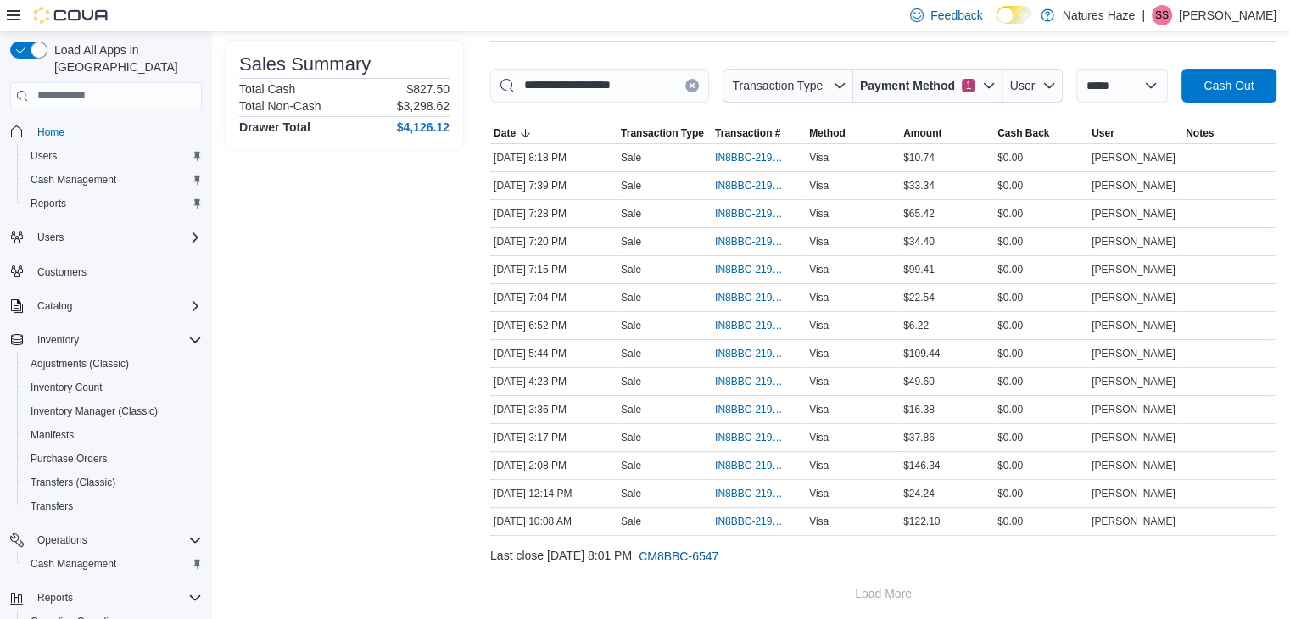
scroll to position [226, 0]
click at [689, 81] on icon "Clear input" at bounding box center [692, 84] width 7 height 7
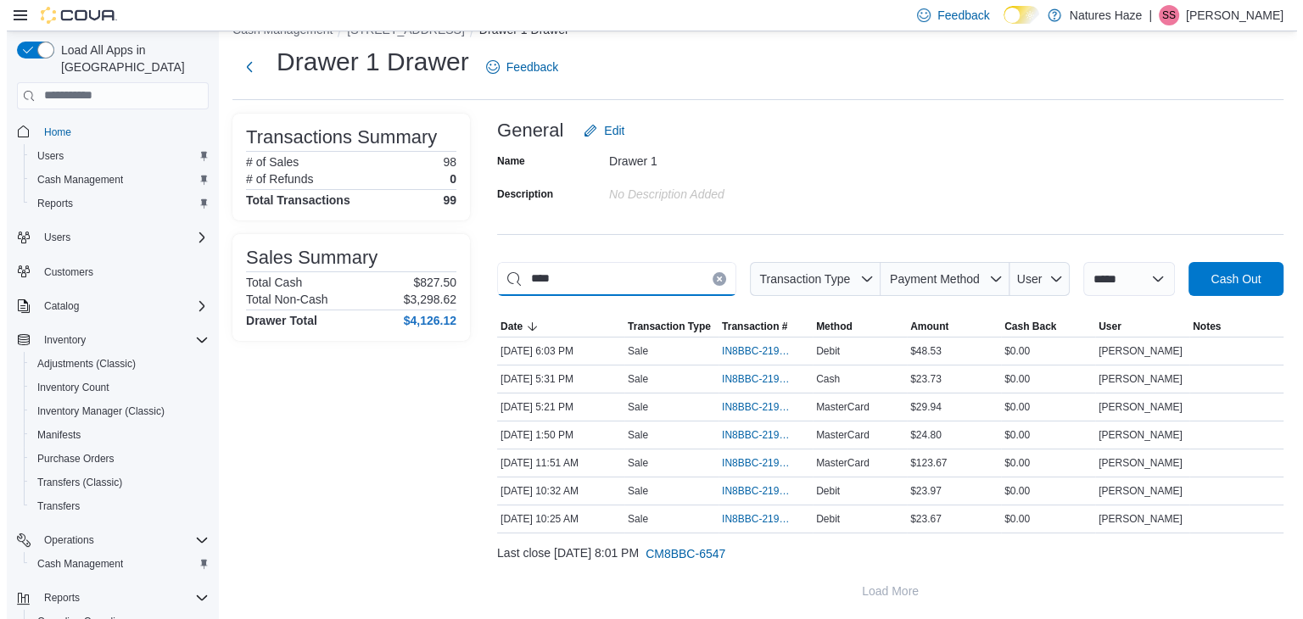
scroll to position [0, 0]
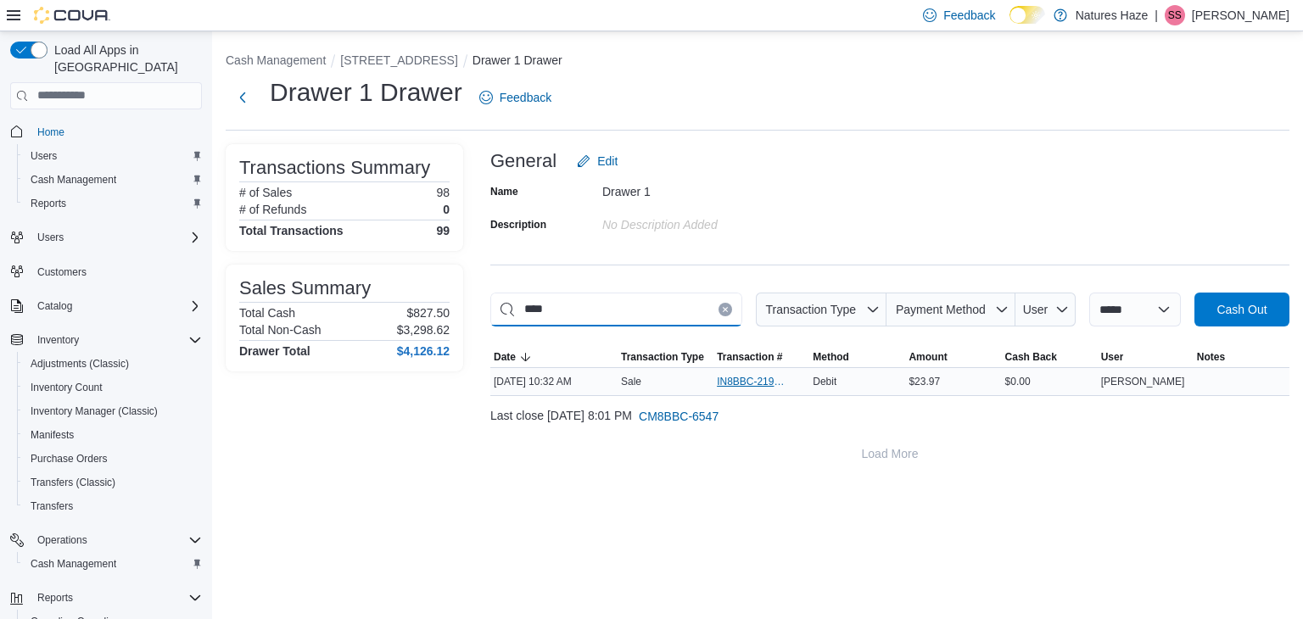
type input "****"
click at [730, 375] on span "IN8BBC-219007" at bounding box center [753, 382] width 72 height 14
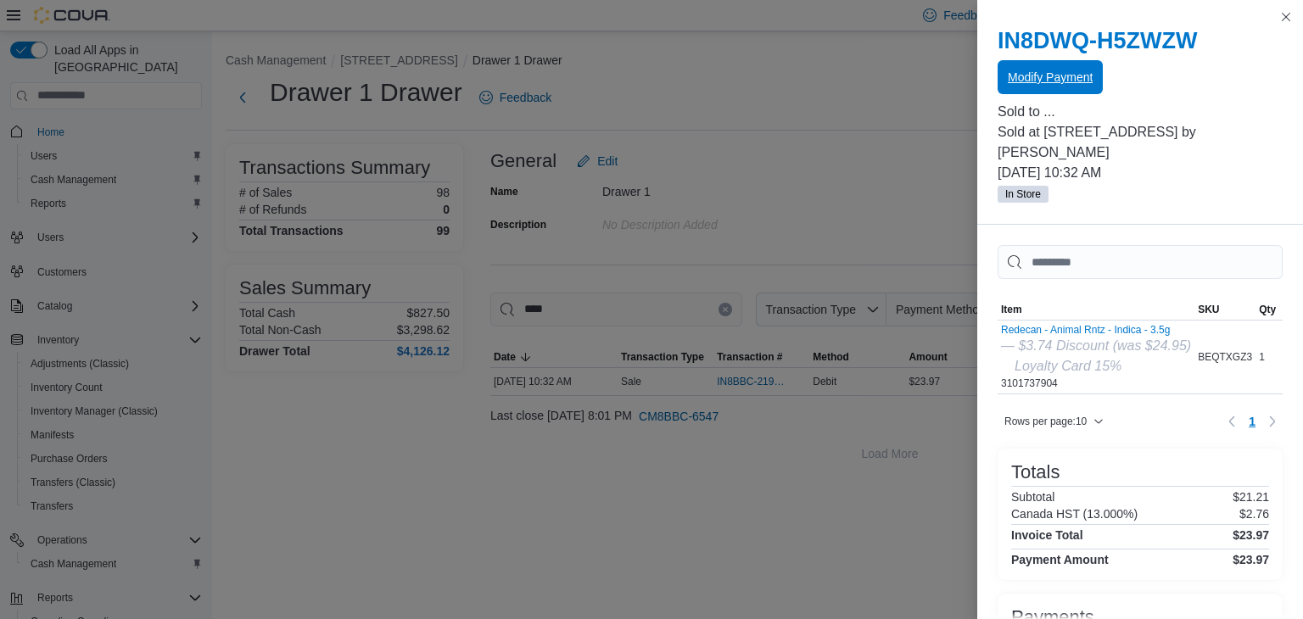
click at [1076, 71] on span "Modify Payment" at bounding box center [1050, 77] width 85 height 17
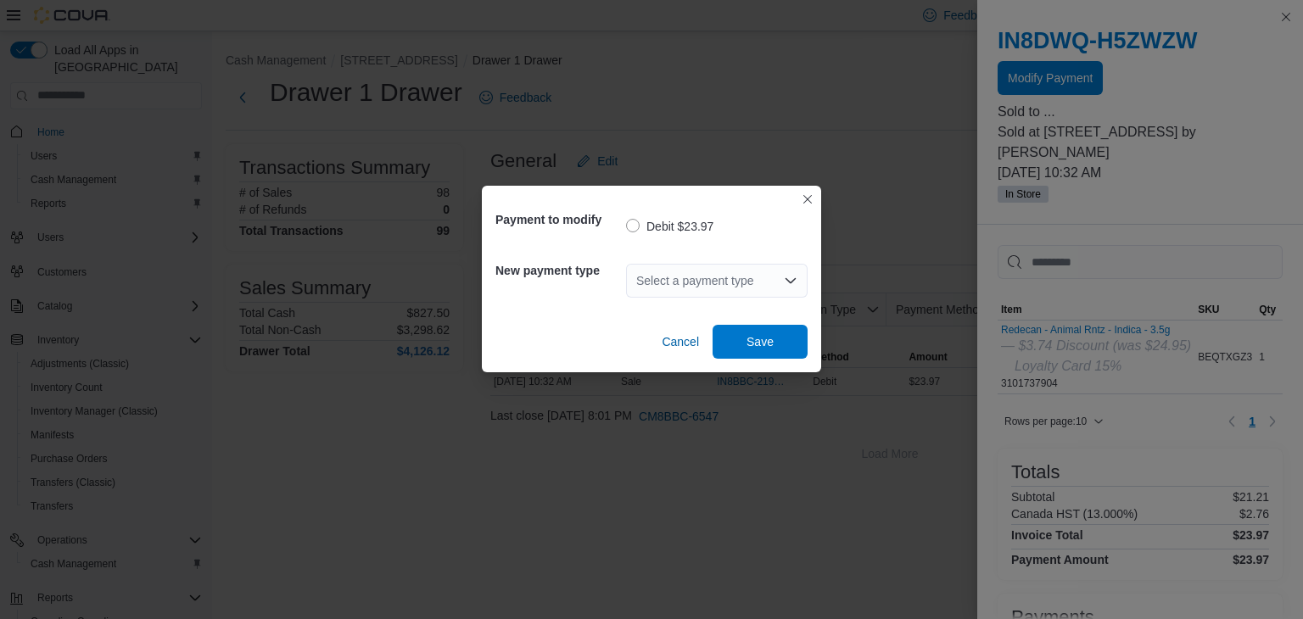
click at [790, 282] on icon "Open list of options" at bounding box center [790, 279] width 10 height 5
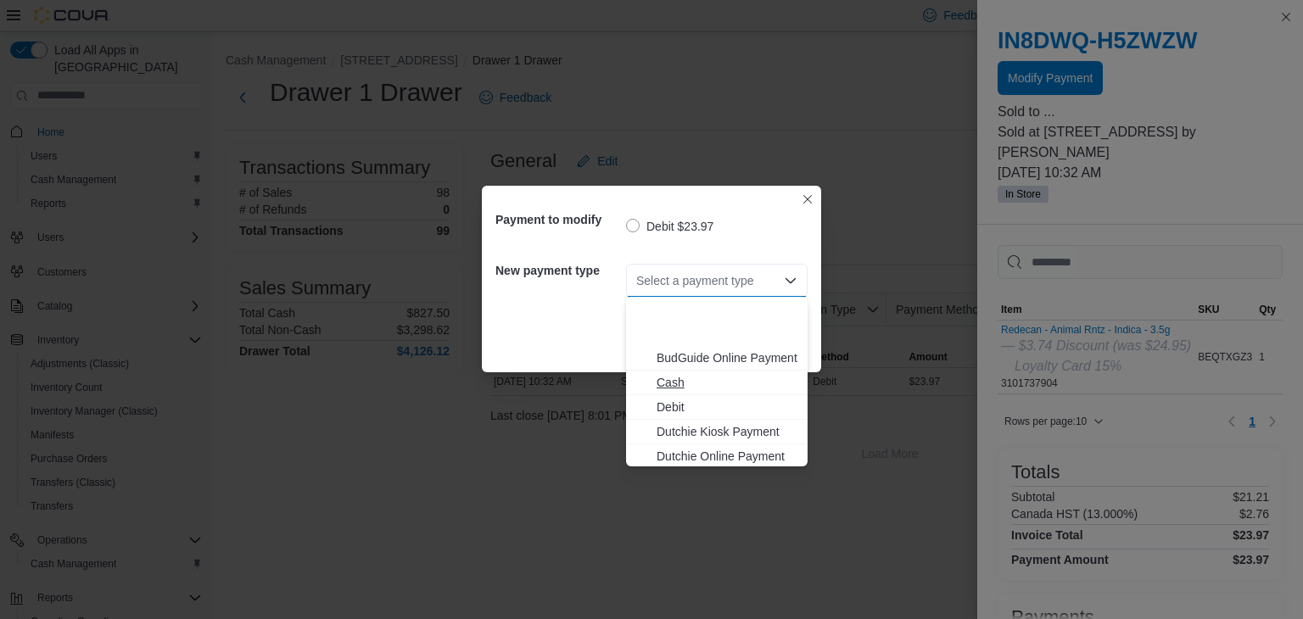
scroll to position [76, 0]
click at [726, 444] on button "Visa" at bounding box center [717, 454] width 182 height 25
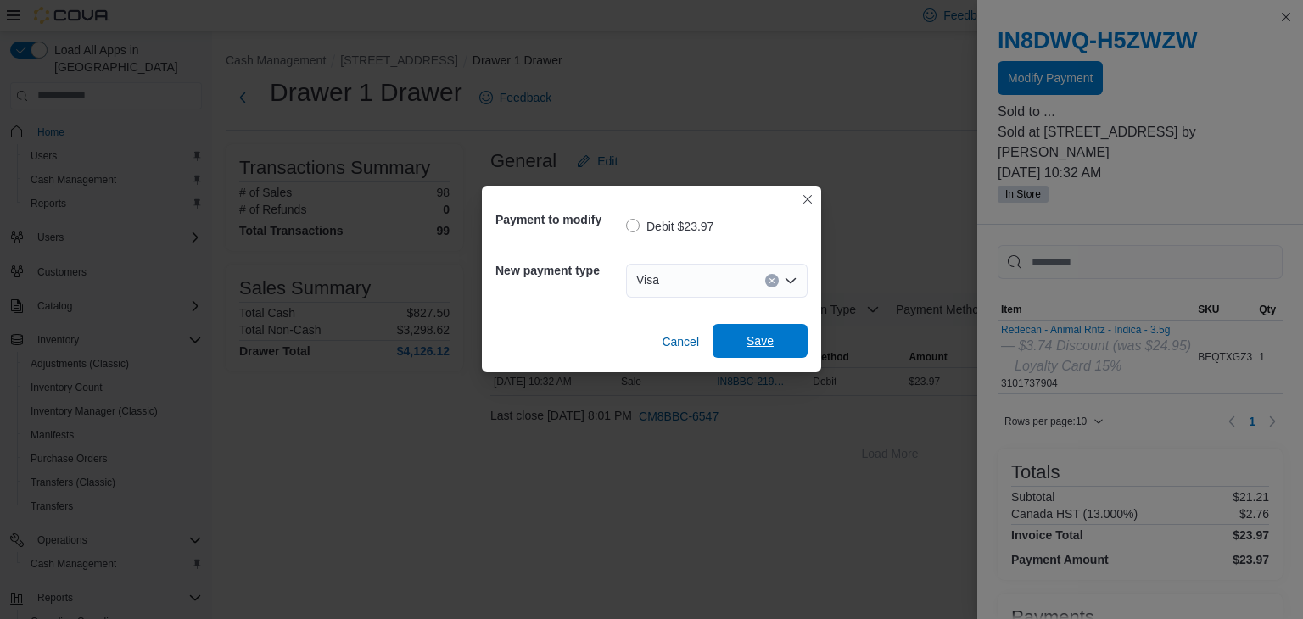
click at [775, 336] on span "Save" at bounding box center [760, 341] width 75 height 34
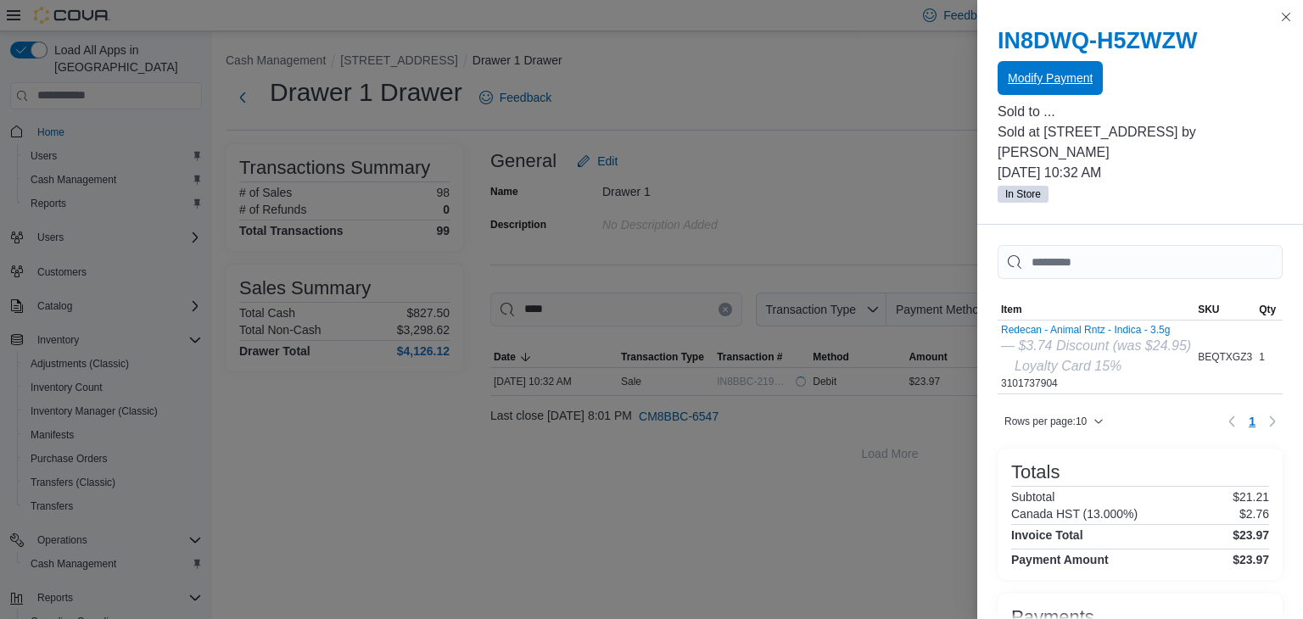
scroll to position [0, 0]
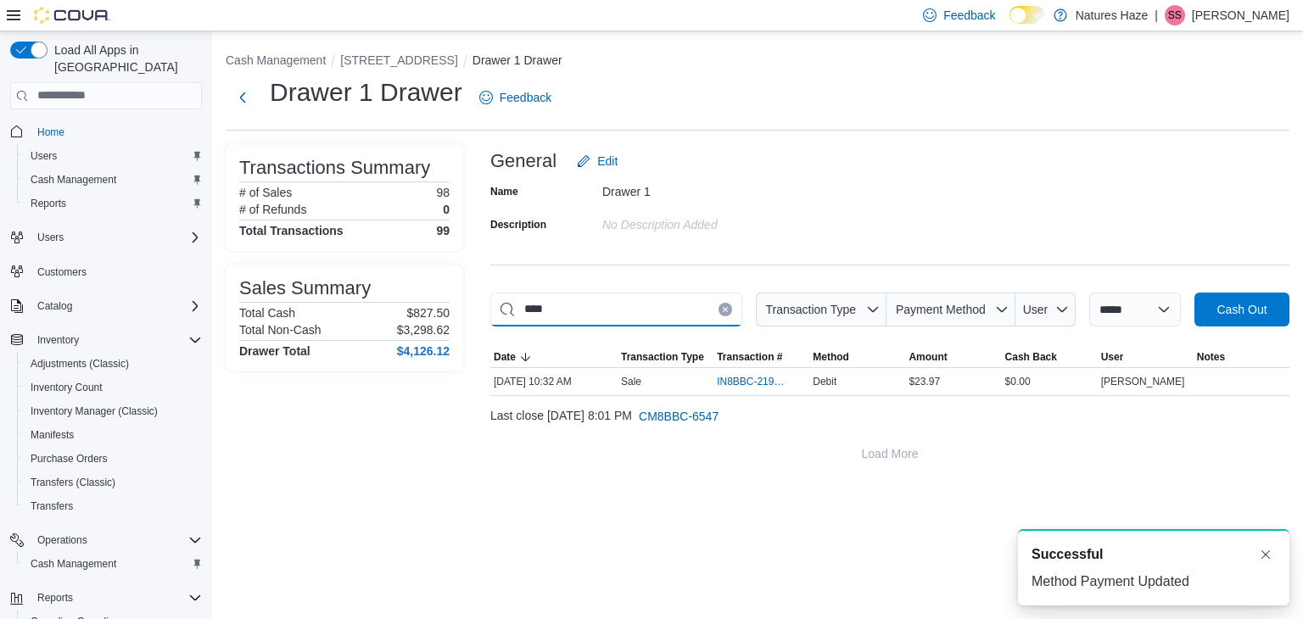
click at [701, 316] on input "****" at bounding box center [616, 310] width 252 height 34
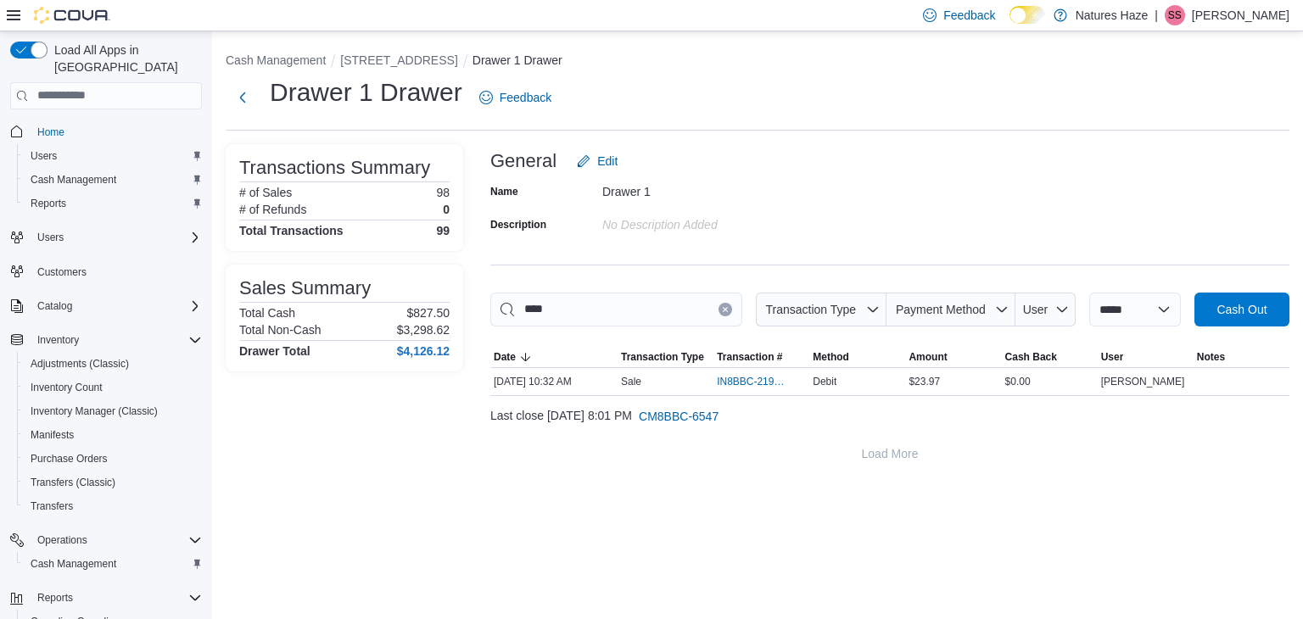
click at [722, 310] on icon "Clear input" at bounding box center [725, 309] width 7 height 7
type input "****"
click at [759, 379] on span "IN8BBC-219062" at bounding box center [753, 382] width 72 height 14
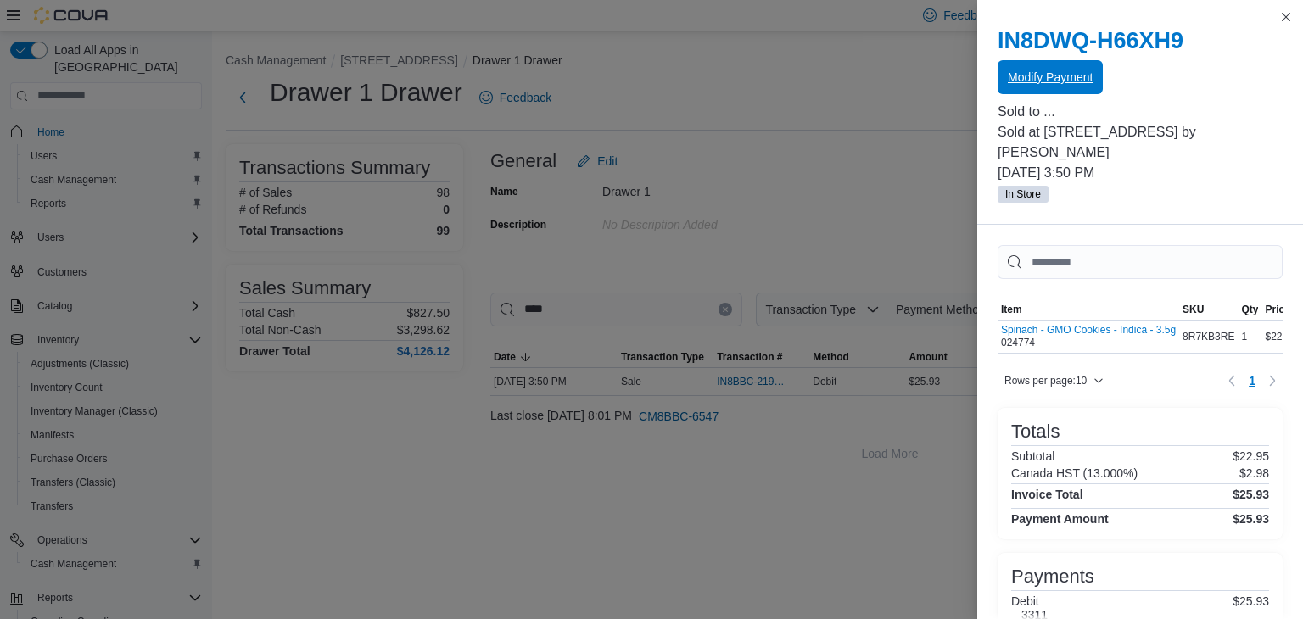
click at [1038, 70] on span "Modify Payment" at bounding box center [1050, 77] width 85 height 17
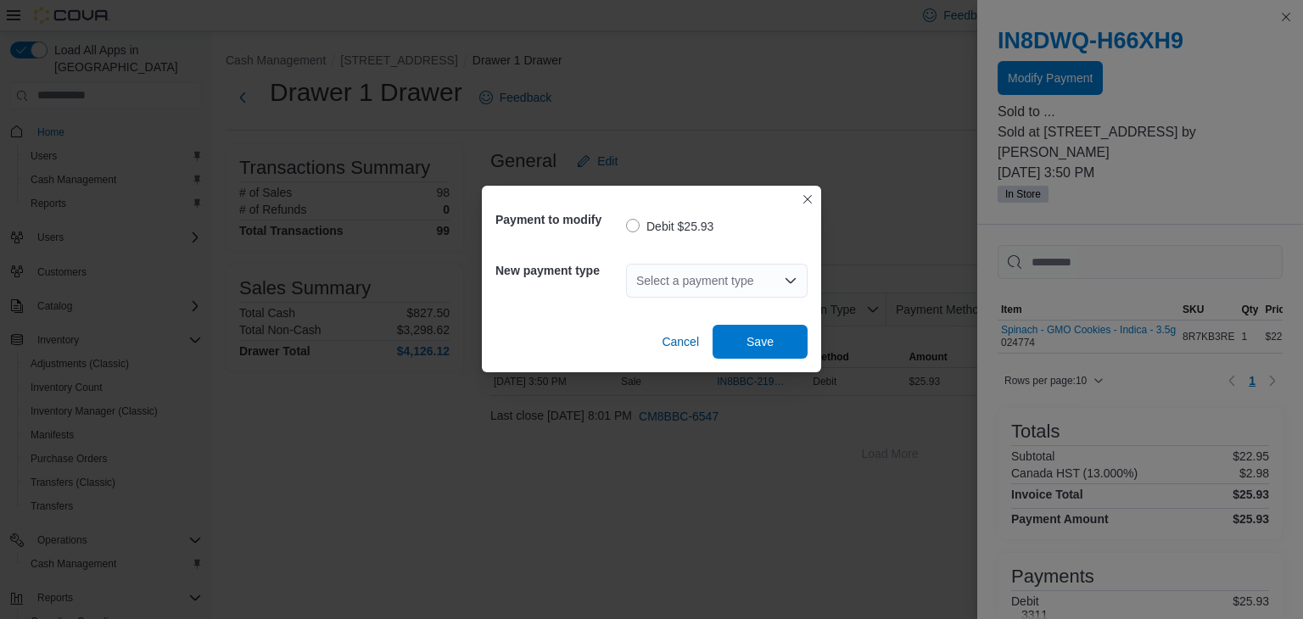
click at [787, 277] on icon "Open list of options" at bounding box center [791, 281] width 14 height 14
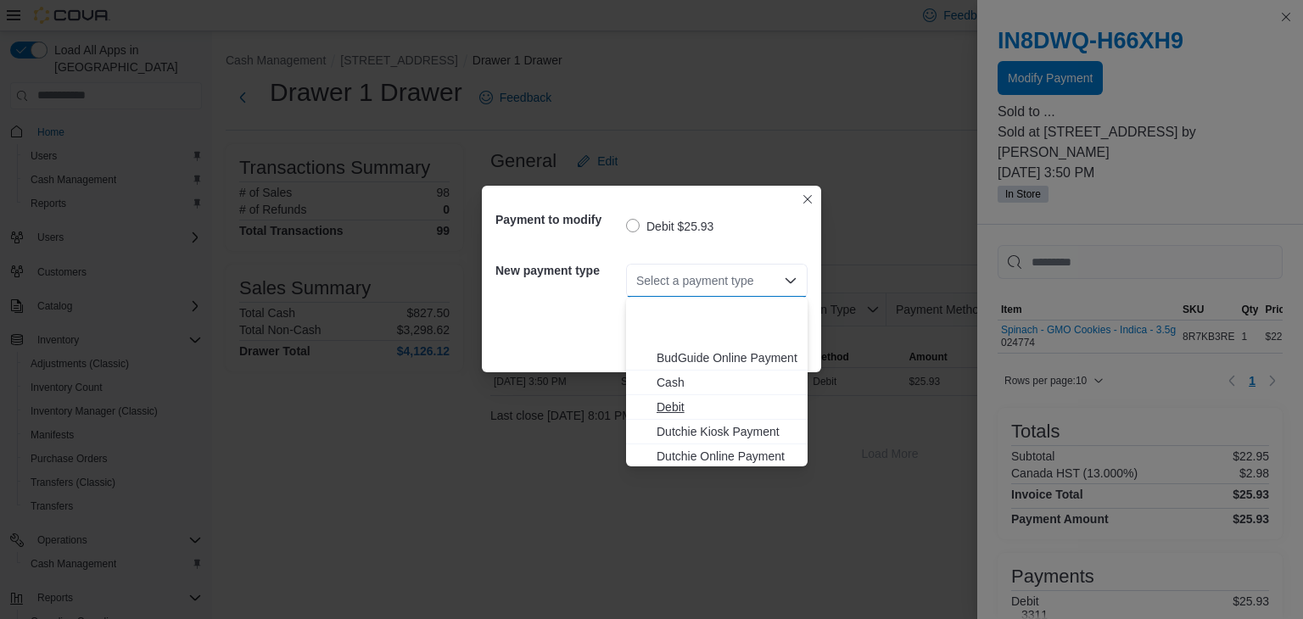
scroll to position [76, 0]
click at [721, 449] on span "Visa" at bounding box center [727, 453] width 141 height 17
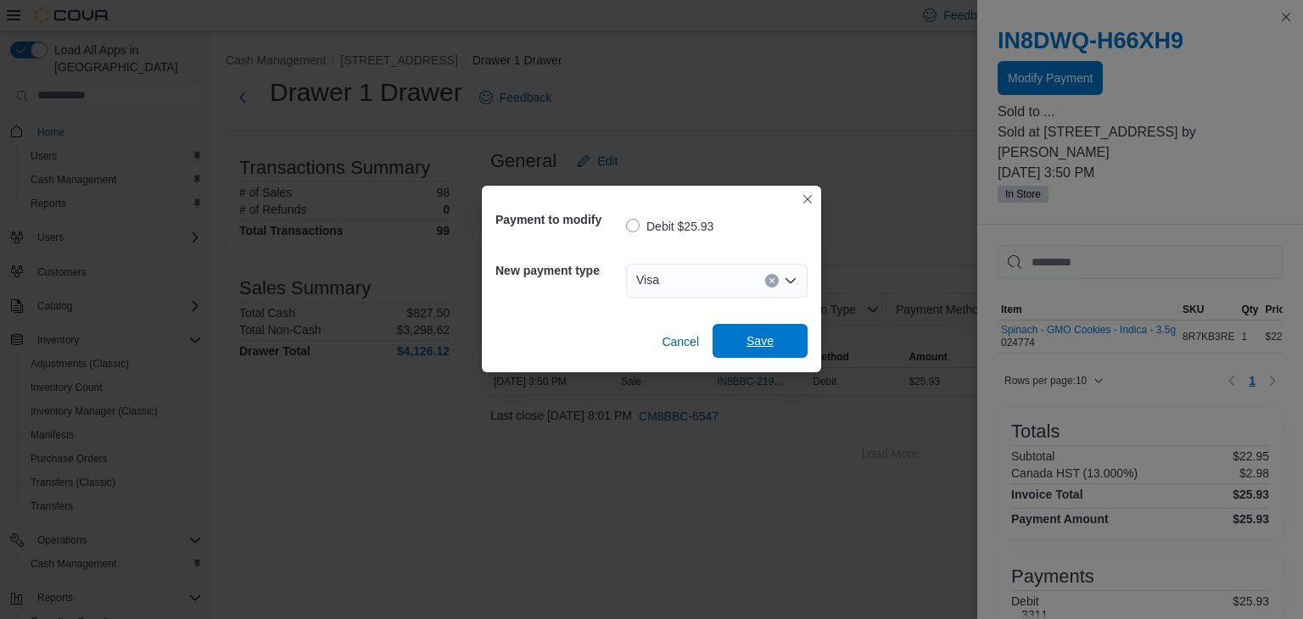
click at [774, 342] on span "Save" at bounding box center [760, 341] width 75 height 34
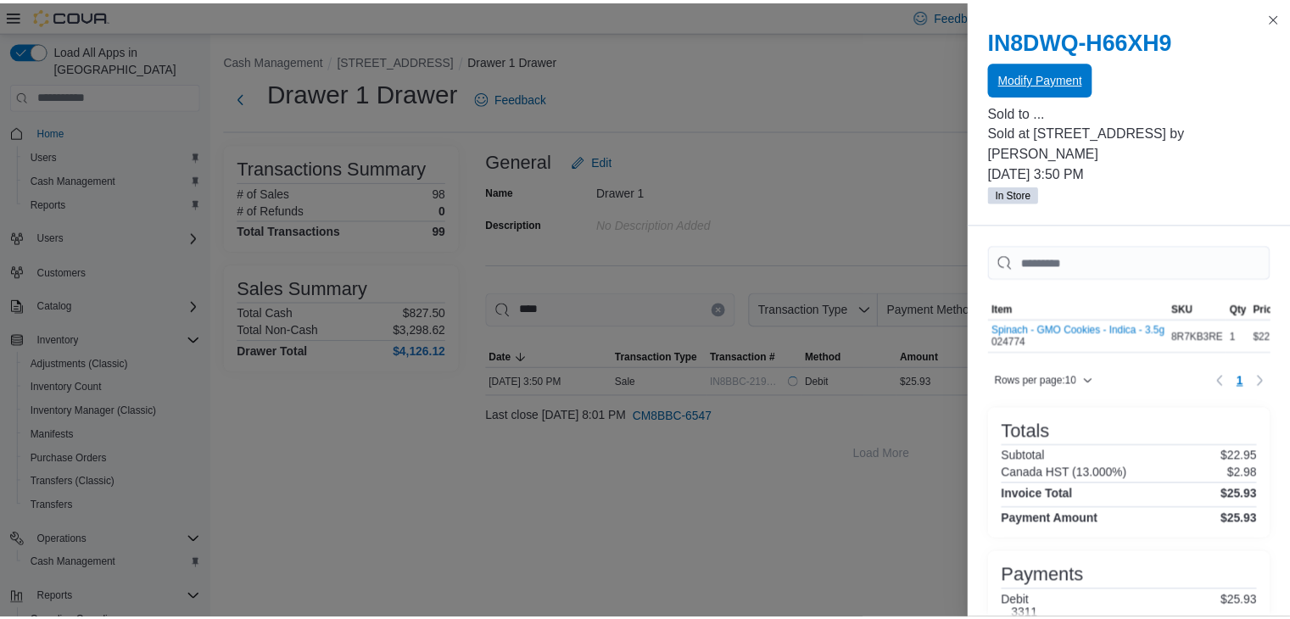
scroll to position [0, 0]
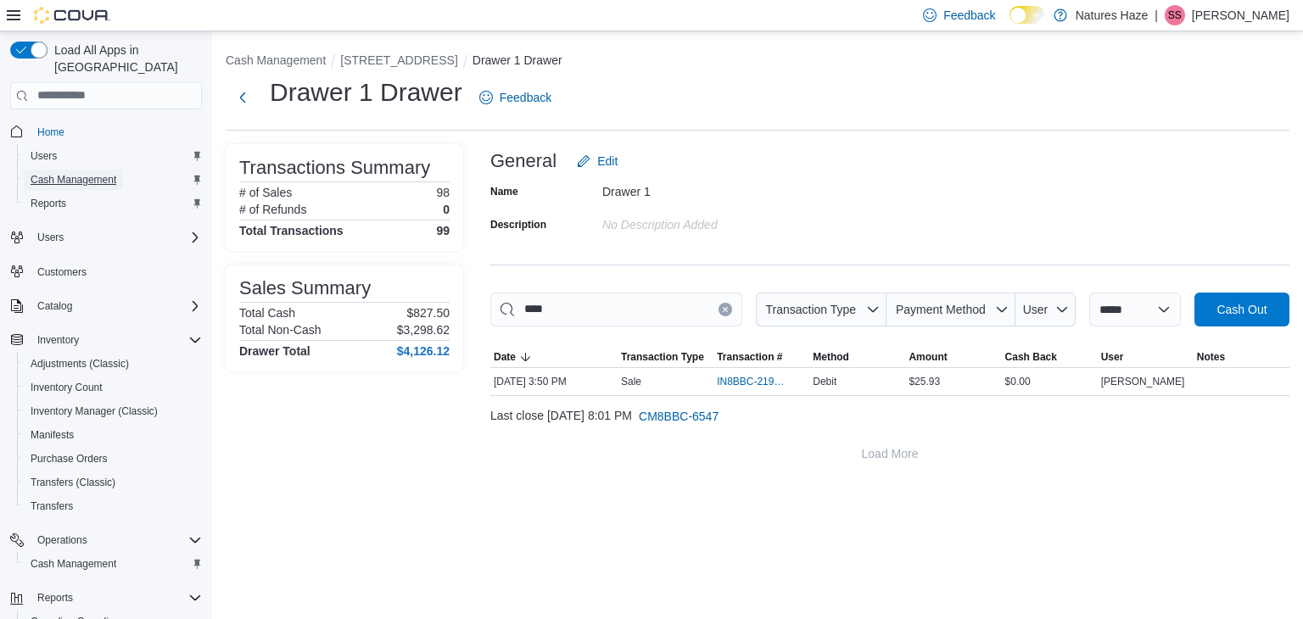
click at [118, 170] on link "Cash Management" at bounding box center [73, 180] width 99 height 20
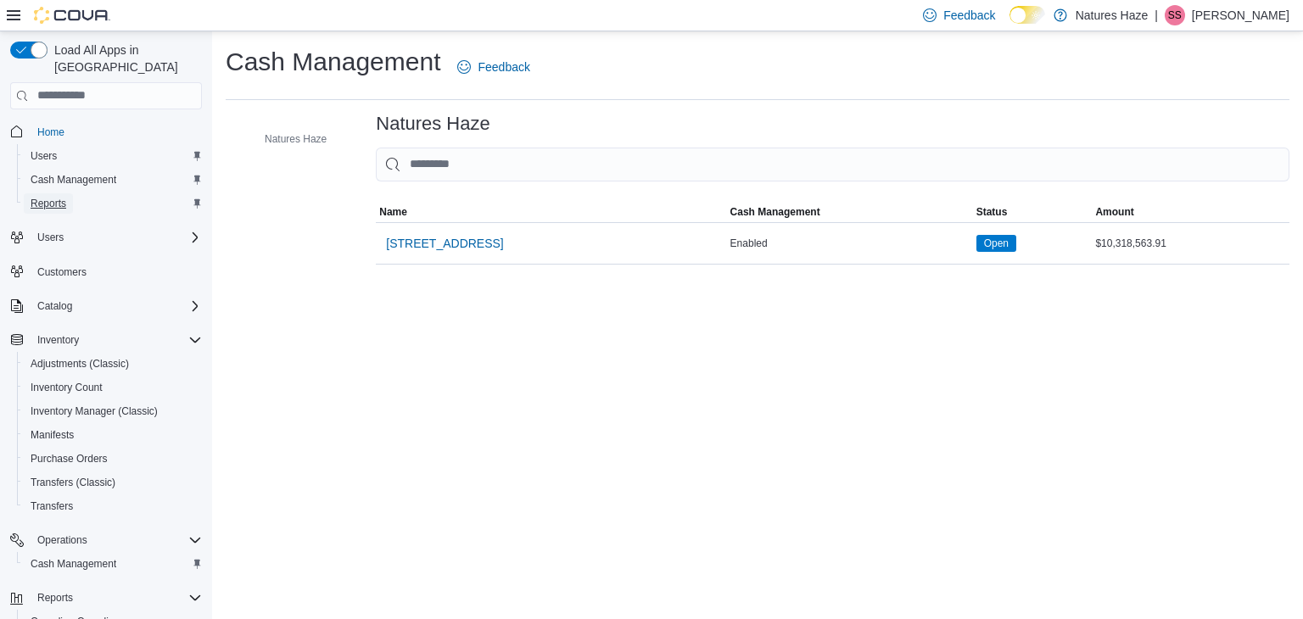
click at [60, 193] on span "Reports" at bounding box center [49, 203] width 36 height 20
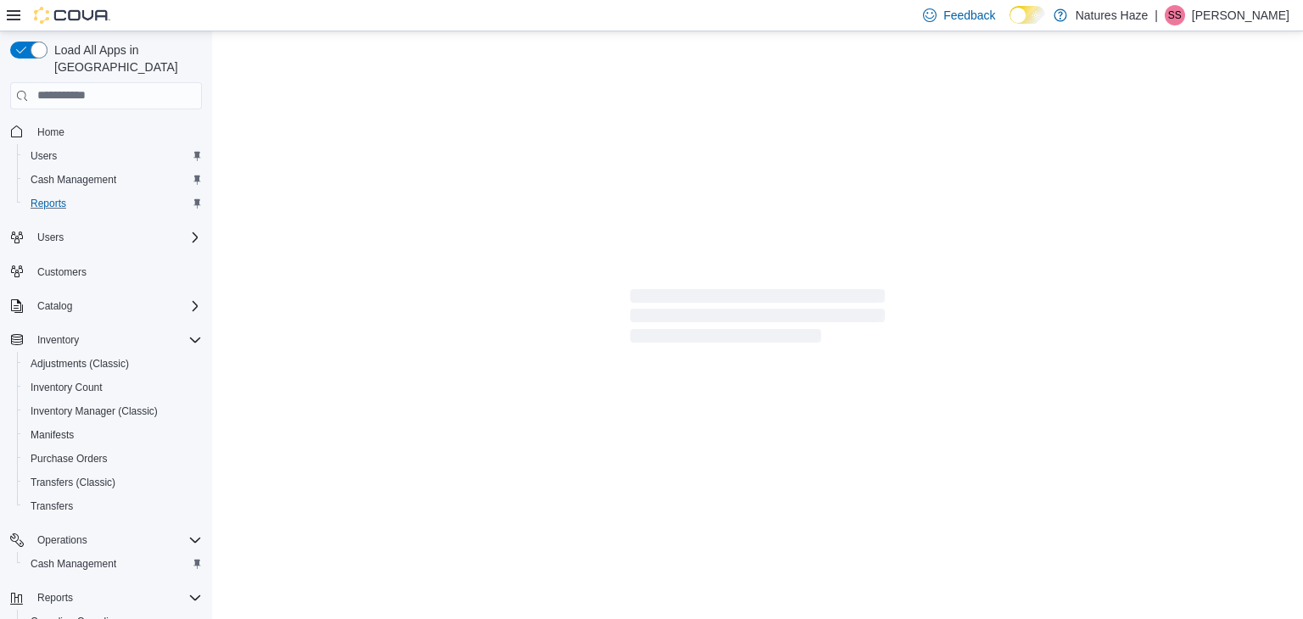
click at [60, 193] on span "Reports" at bounding box center [49, 203] width 36 height 20
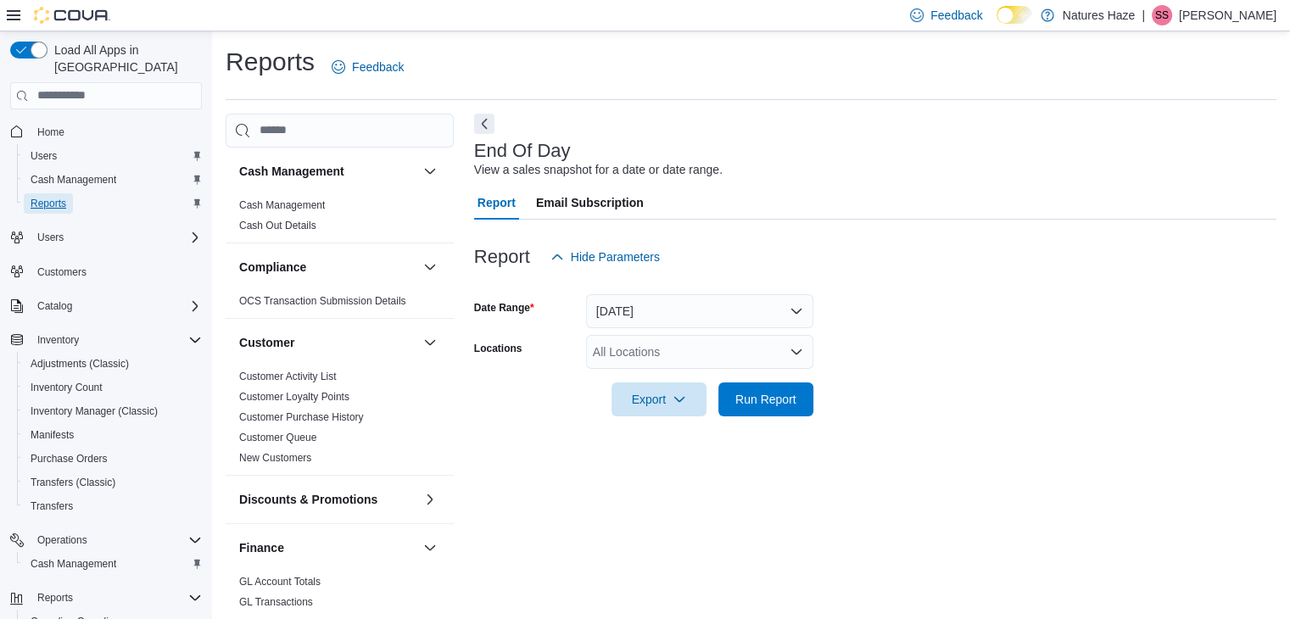
scroll to position [6, 0]
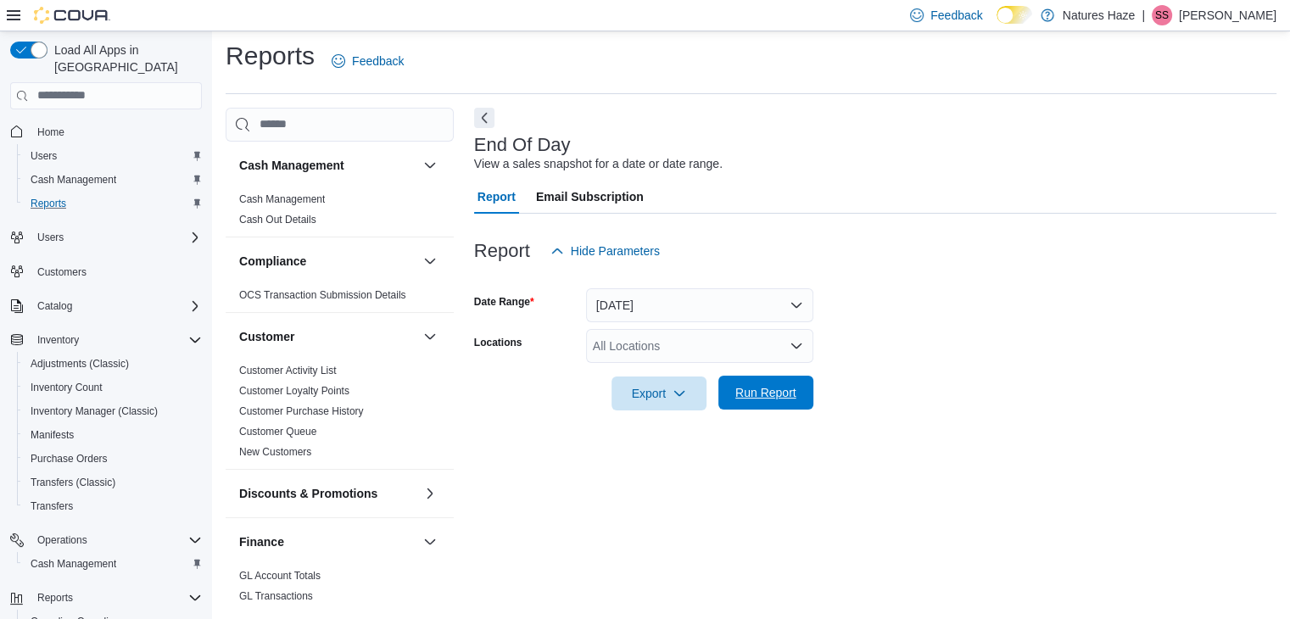
click at [732, 388] on span "Run Report" at bounding box center [766, 393] width 75 height 34
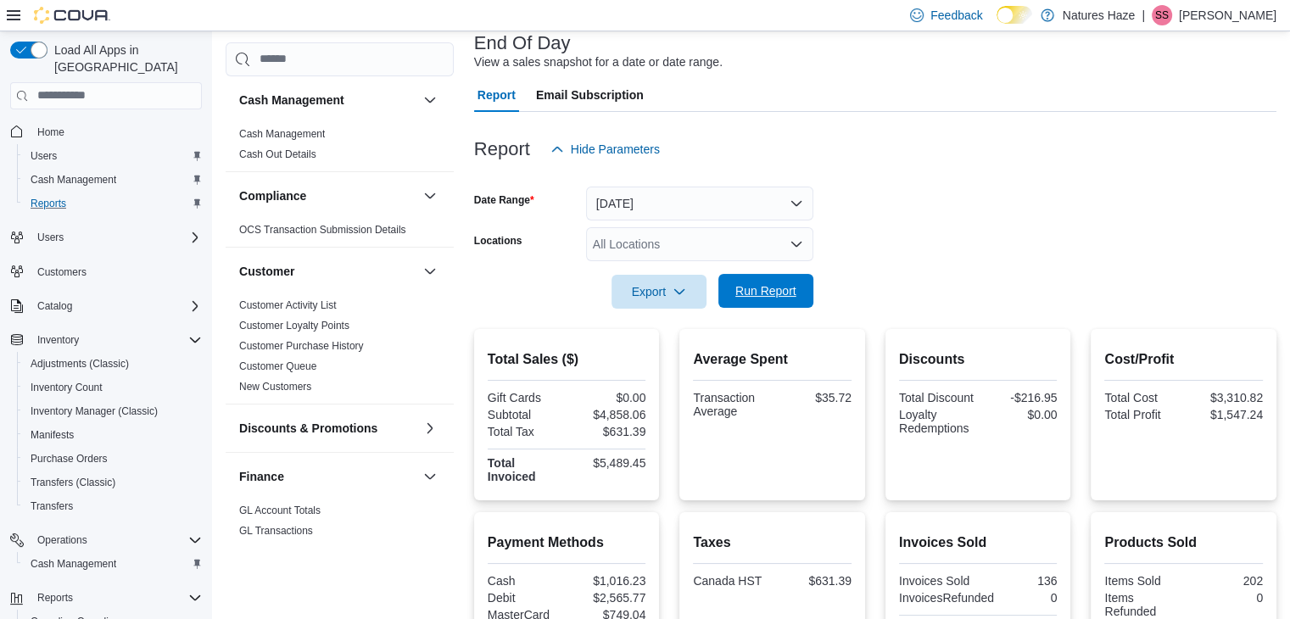
scroll to position [109, 0]
click at [732, 388] on div "Average Spent Transaction Average $35.72" at bounding box center [772, 385] width 159 height 72
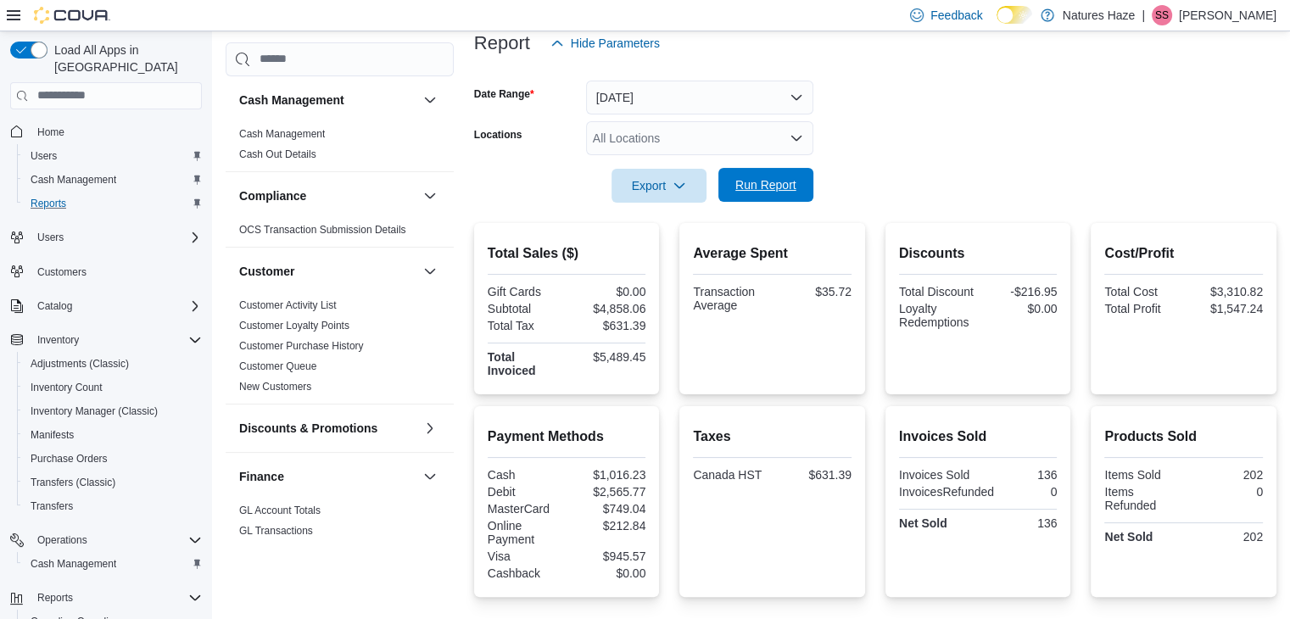
scroll to position [332, 0]
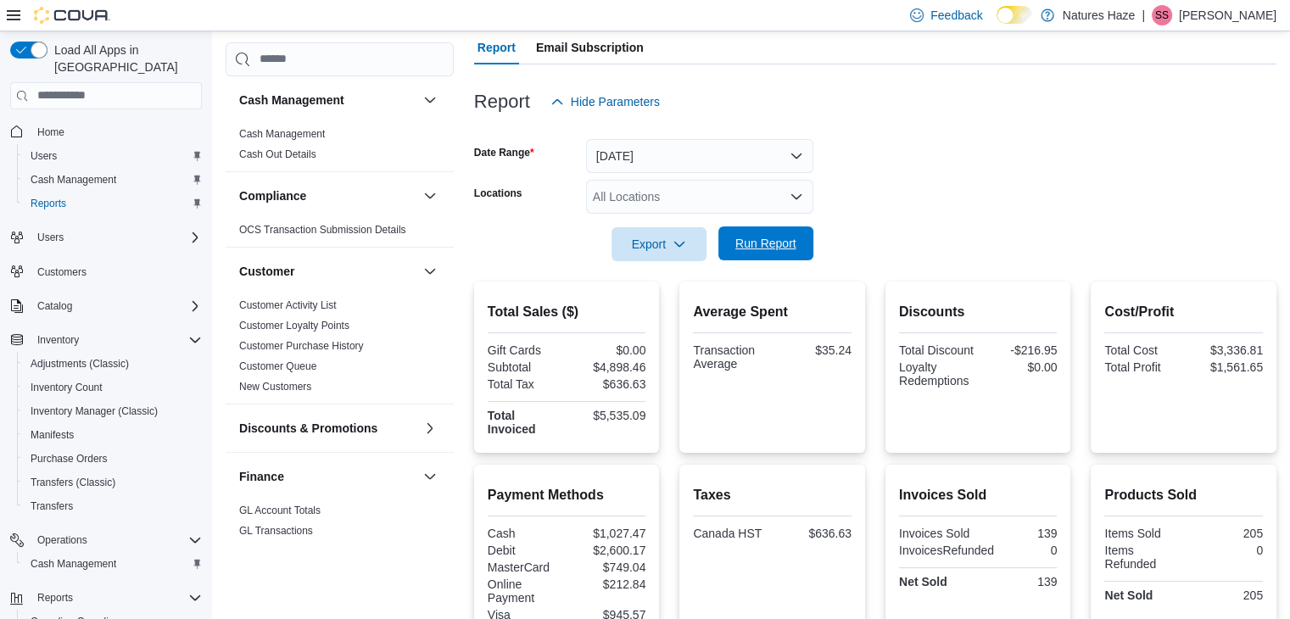
scroll to position [191, 0]
